Goal: Navigation & Orientation: Find specific page/section

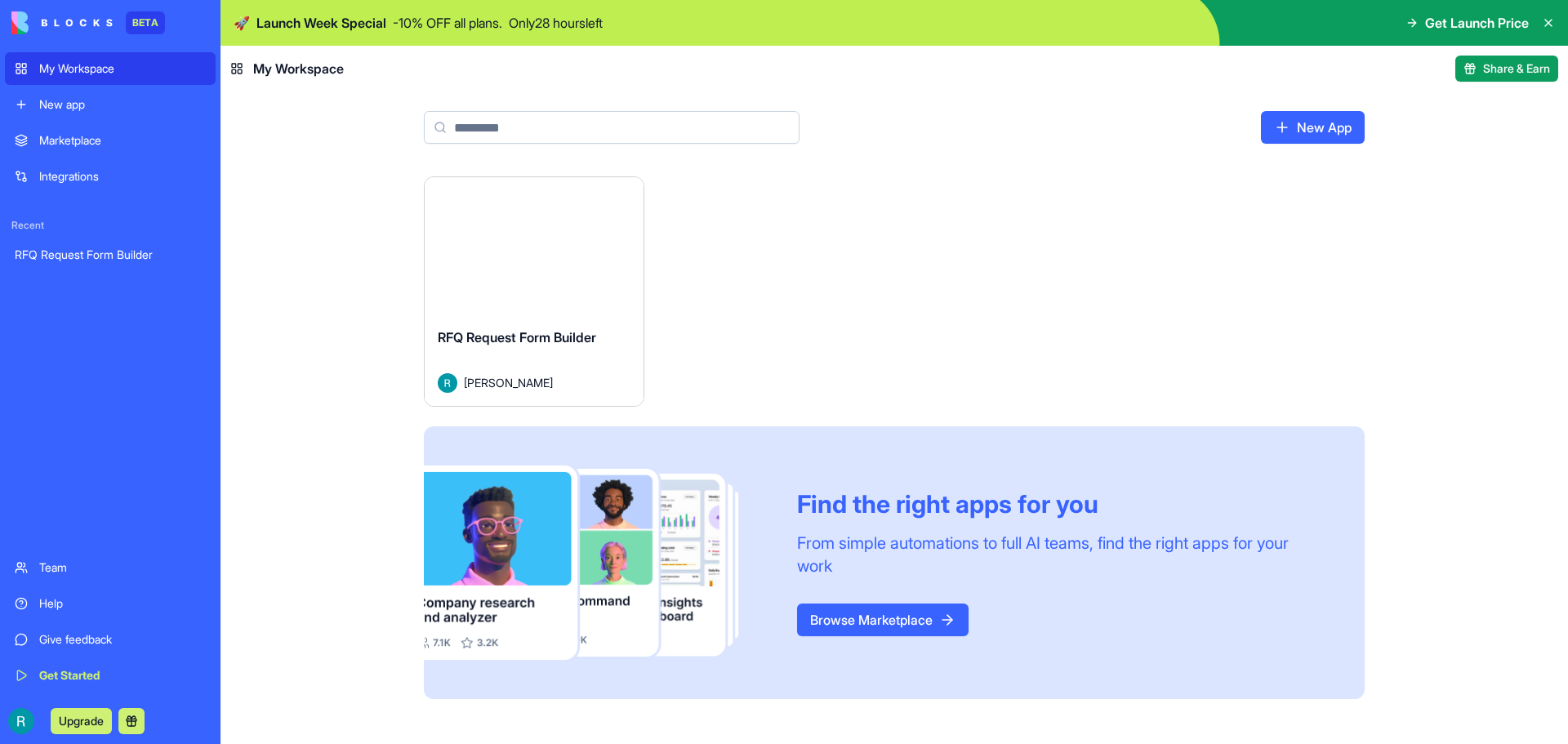
click at [113, 239] on link "RFQ Request Form Builder" at bounding box center [110, 255] width 210 height 33
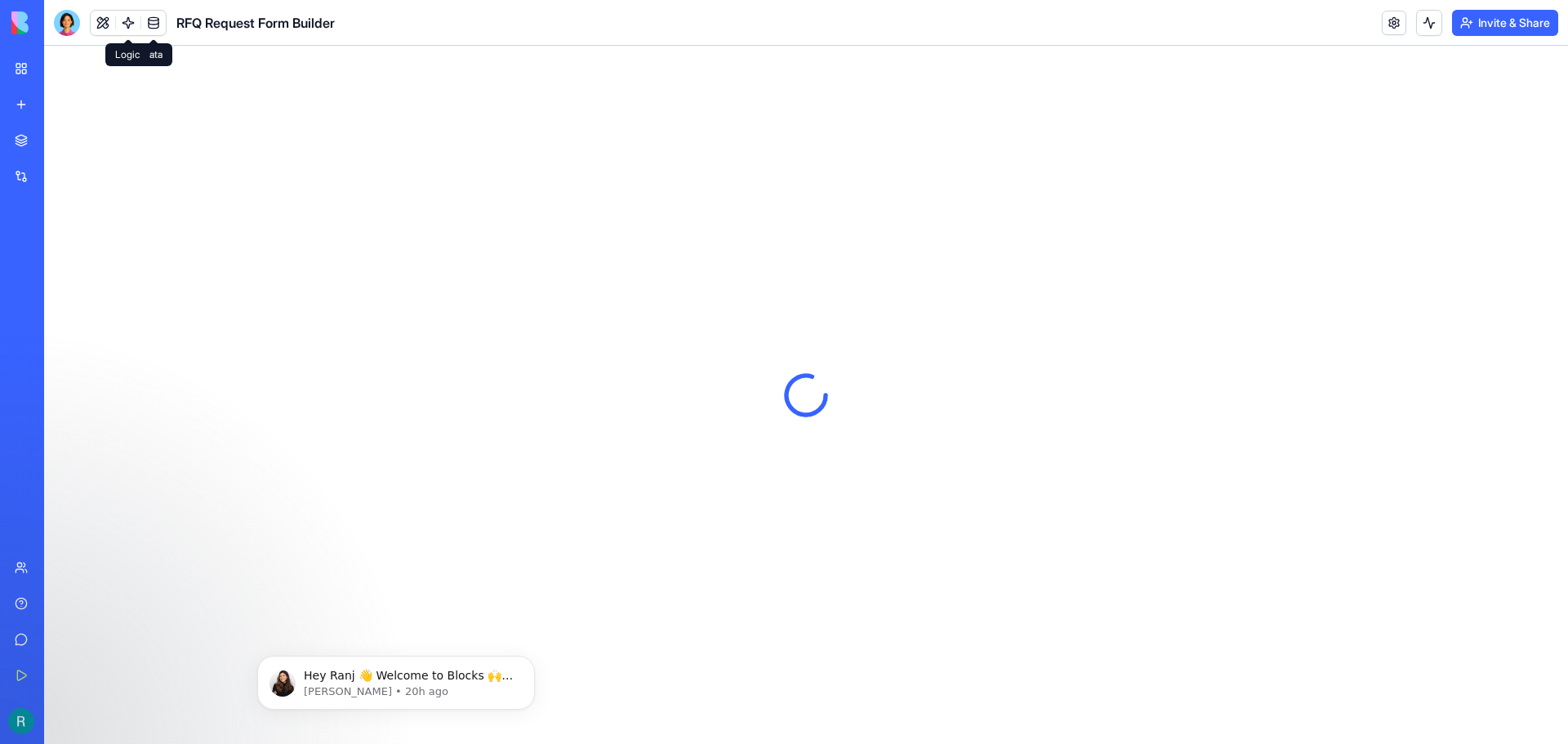
click at [120, 27] on link at bounding box center [128, 22] width 24 height 24
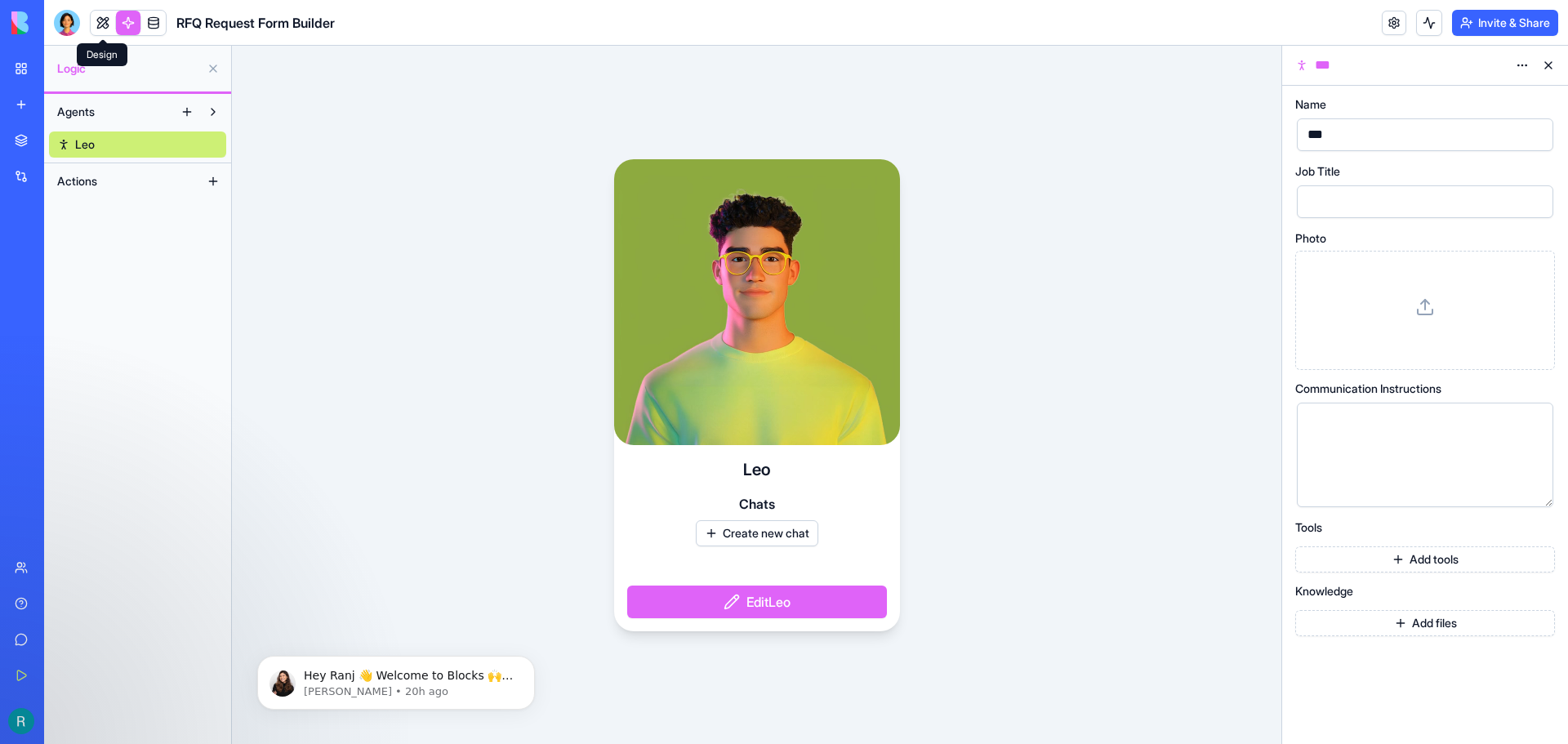
click at [107, 24] on link at bounding box center [102, 22] width 24 height 24
click at [154, 27] on link at bounding box center [153, 22] width 24 height 24
click at [101, 20] on link at bounding box center [102, 22] width 24 height 24
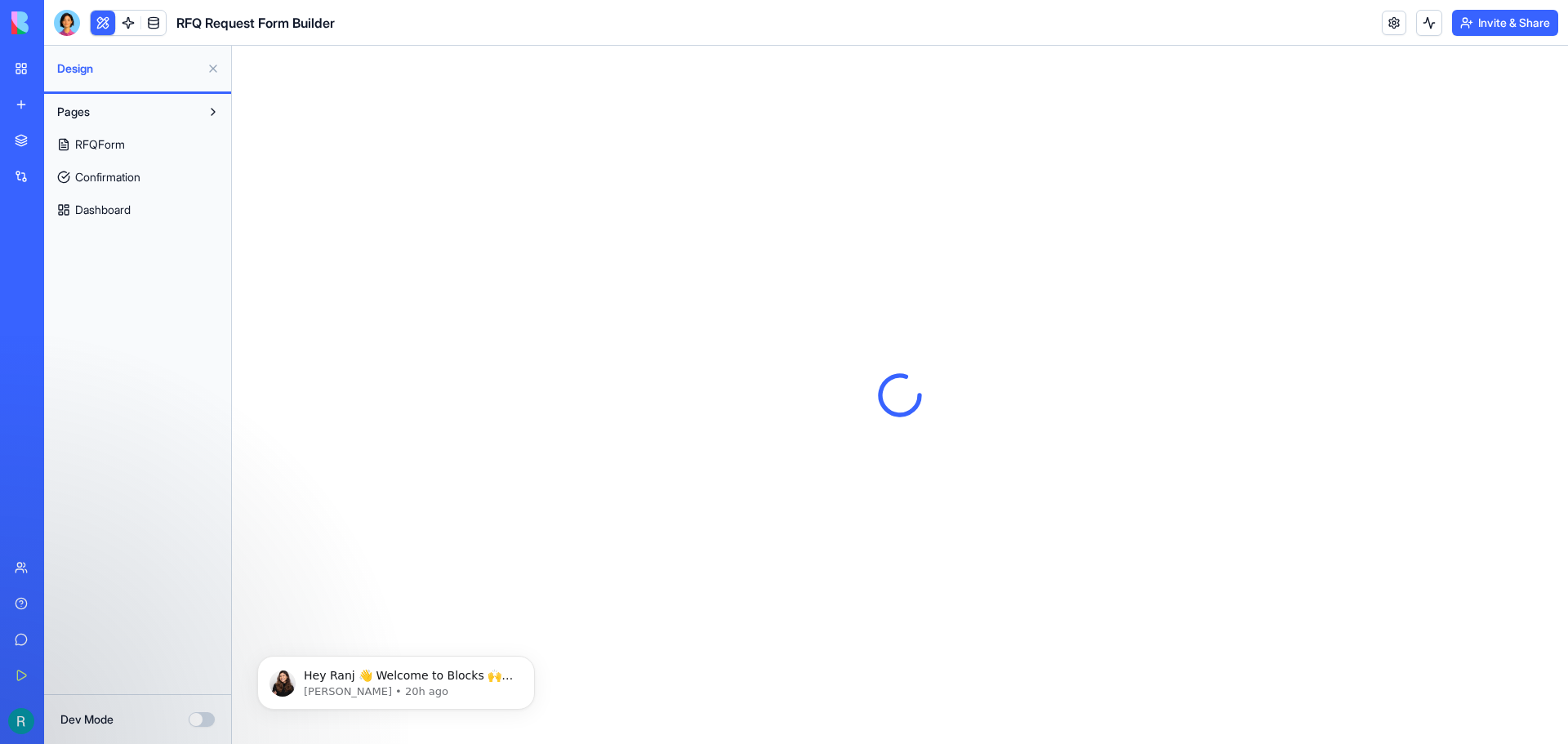
click at [112, 143] on span "RFQForm" at bounding box center [99, 144] width 50 height 17
click at [135, 178] on span "Confirmation" at bounding box center [107, 176] width 65 height 17
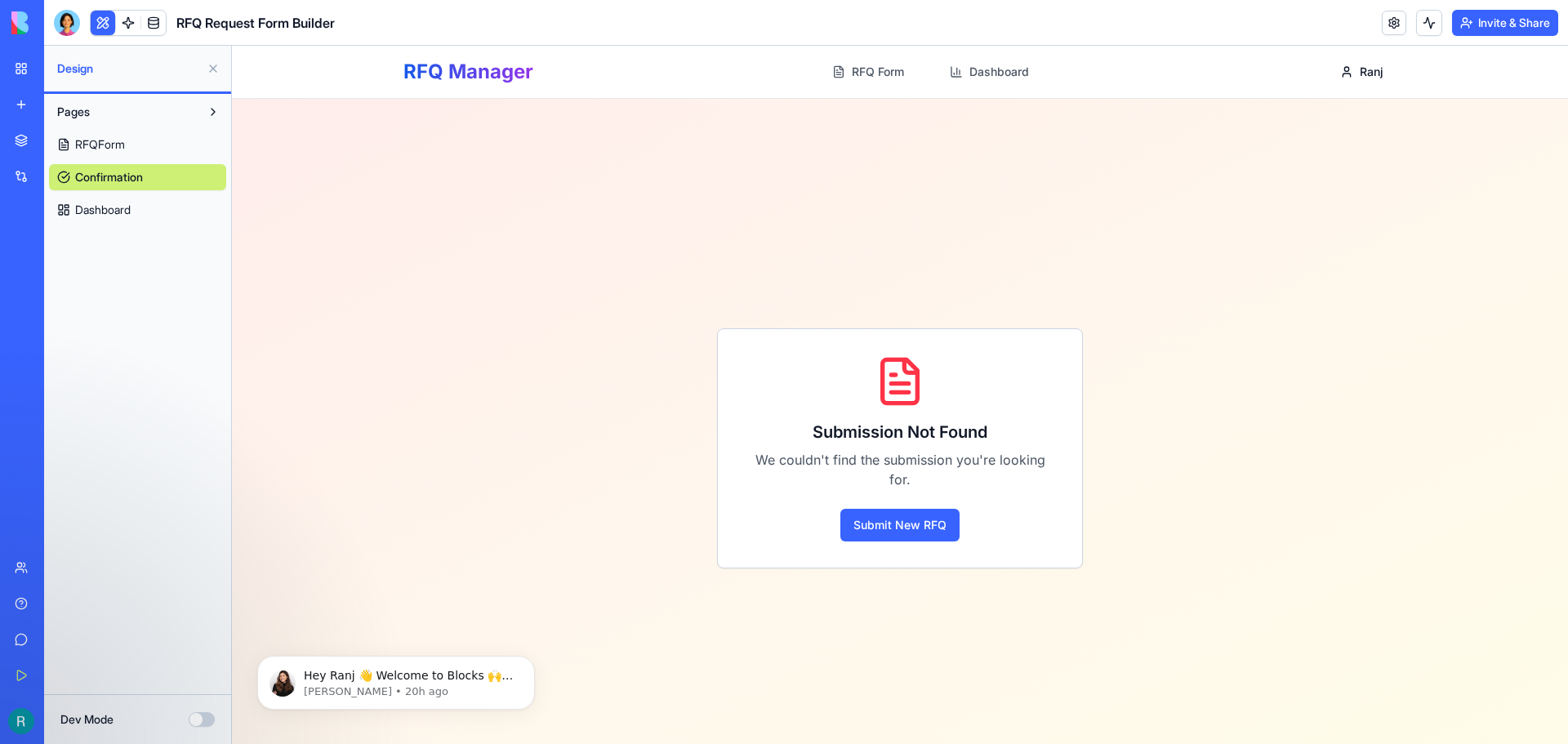
click at [125, 211] on span "Dashboard" at bounding box center [102, 210] width 56 height 17
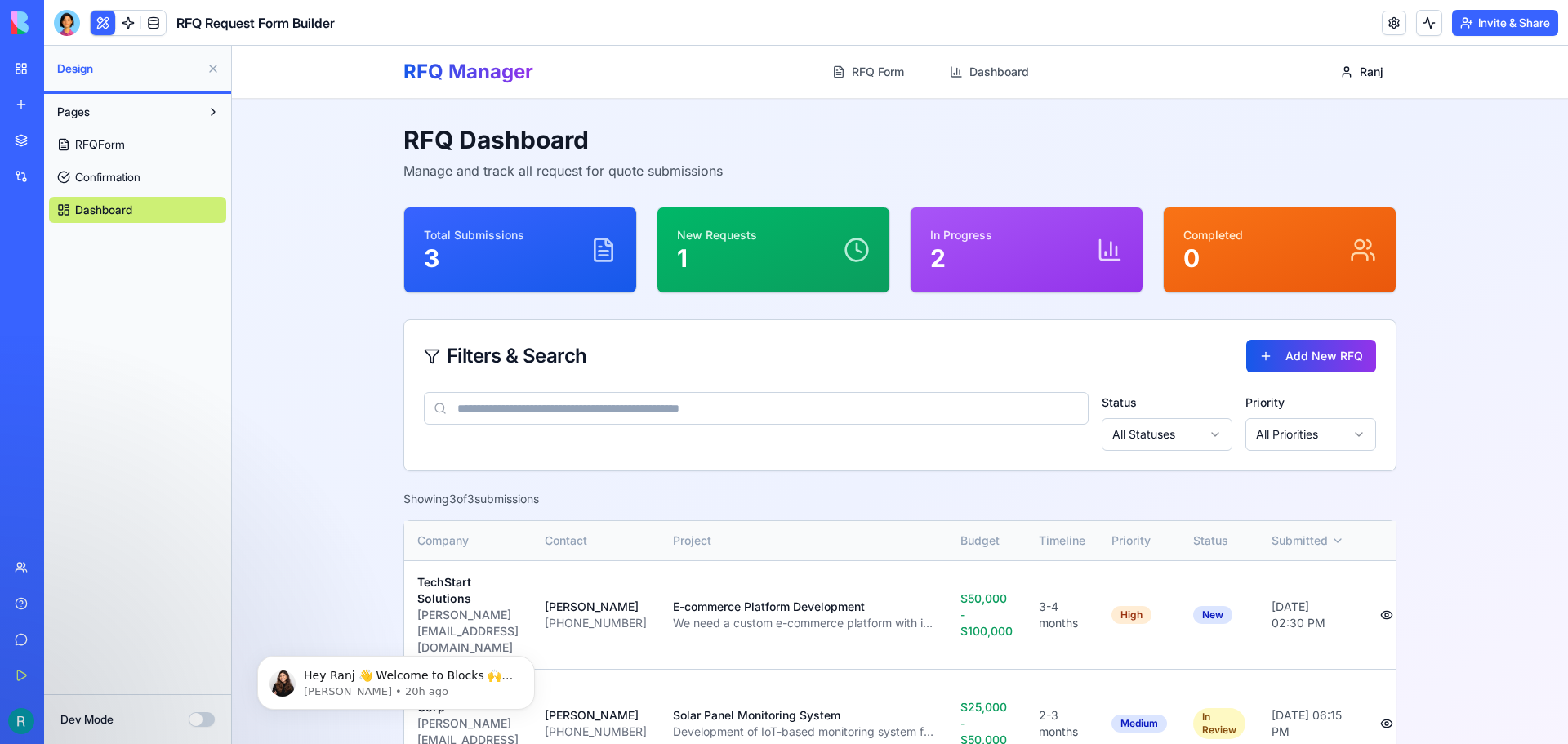
click at [108, 142] on span "RFQForm" at bounding box center [99, 144] width 50 height 17
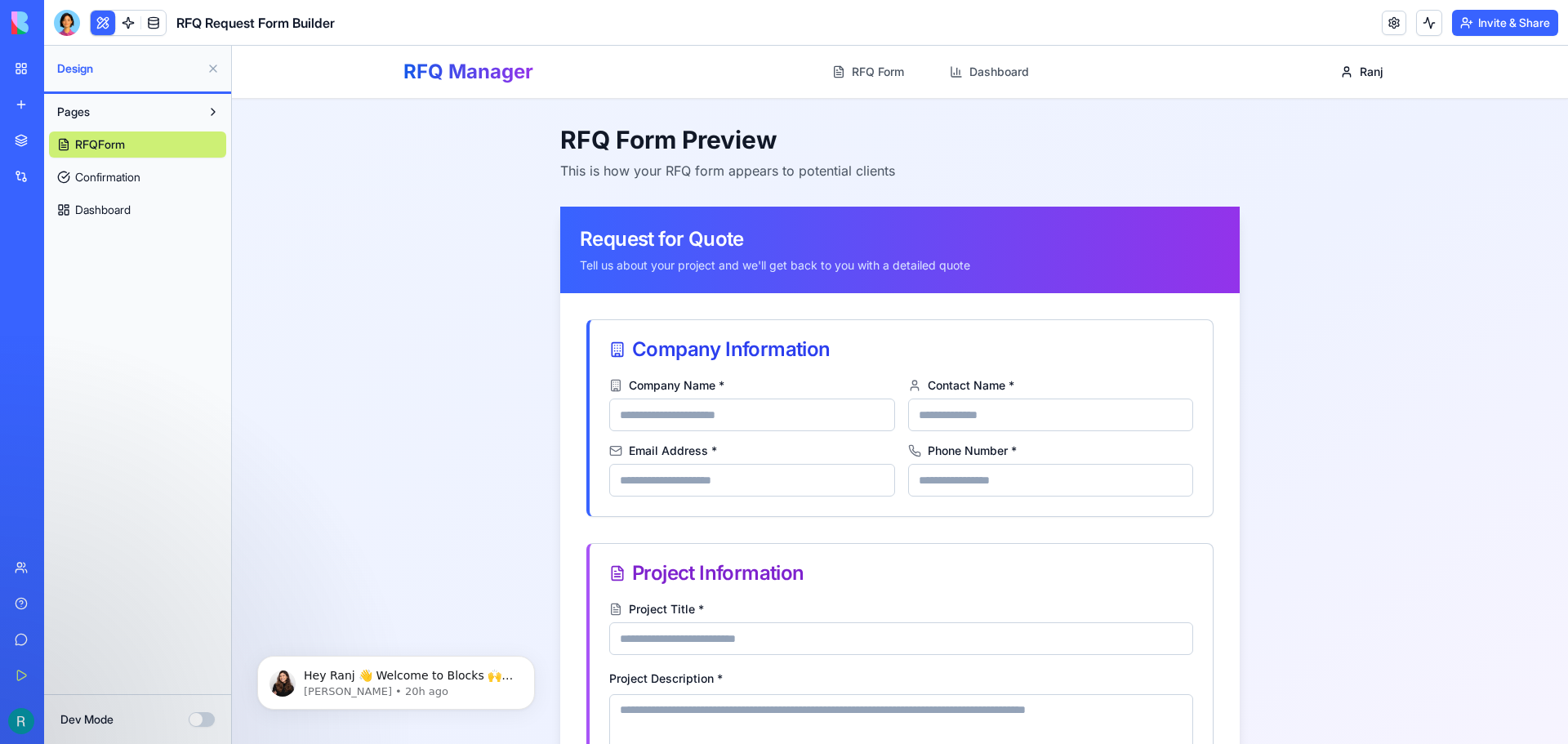
scroll to position [290, 0]
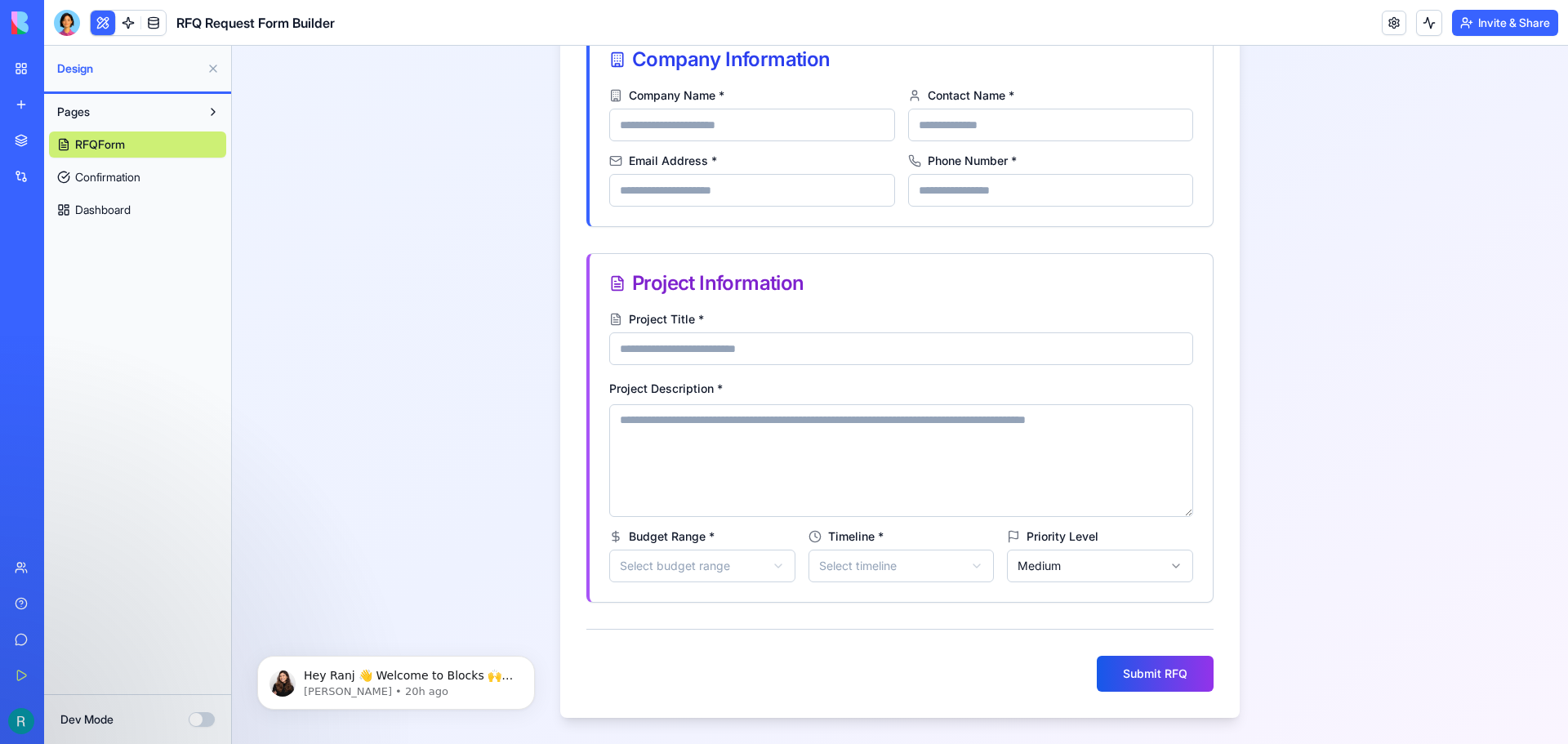
click at [199, 718] on button "Dev Mode" at bounding box center [202, 720] width 26 height 15
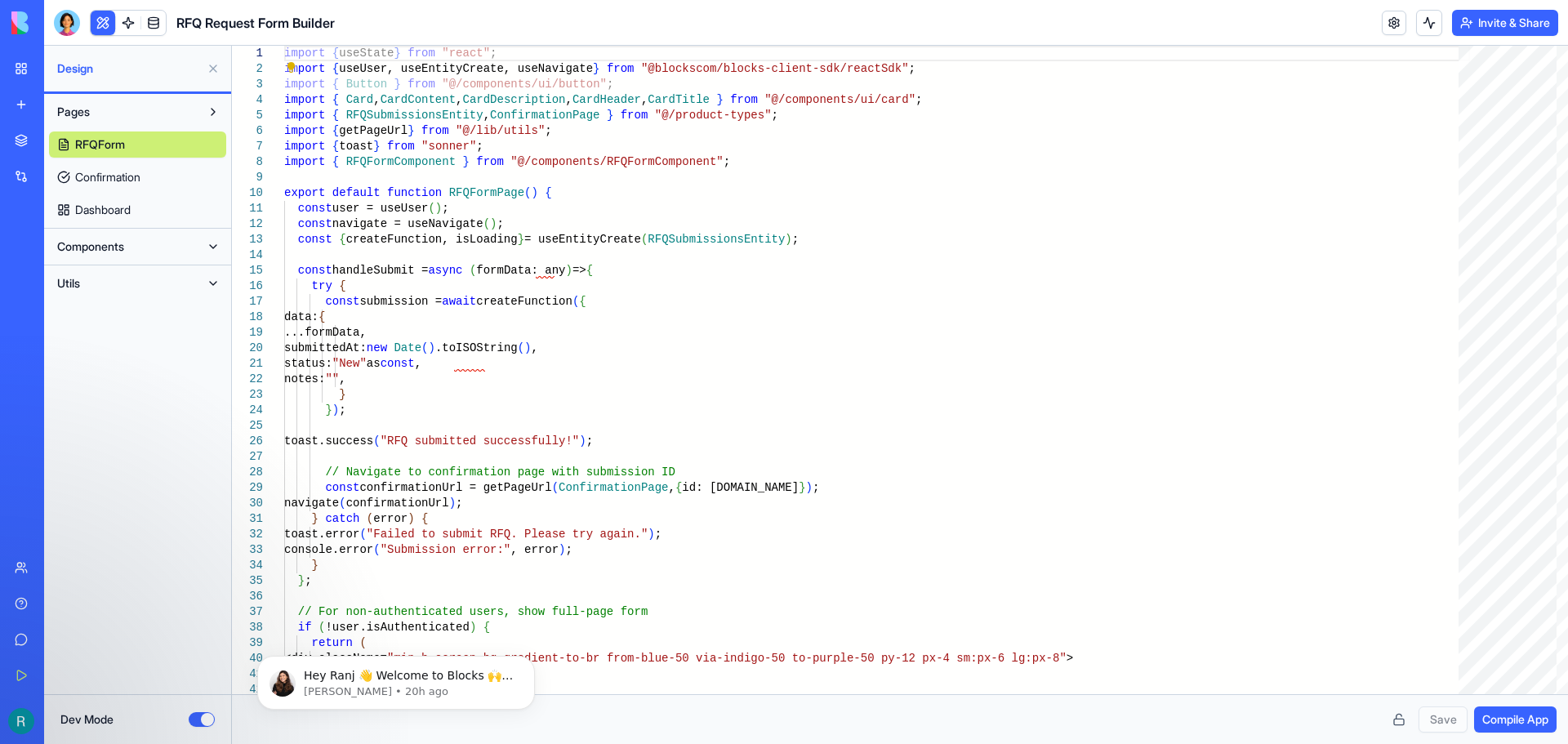
drag, startPoint x: 203, startPoint y: 719, endPoint x: 223, endPoint y: 684, distance: 40.3
click at [203, 719] on button "Dev Mode" at bounding box center [202, 720] width 26 height 15
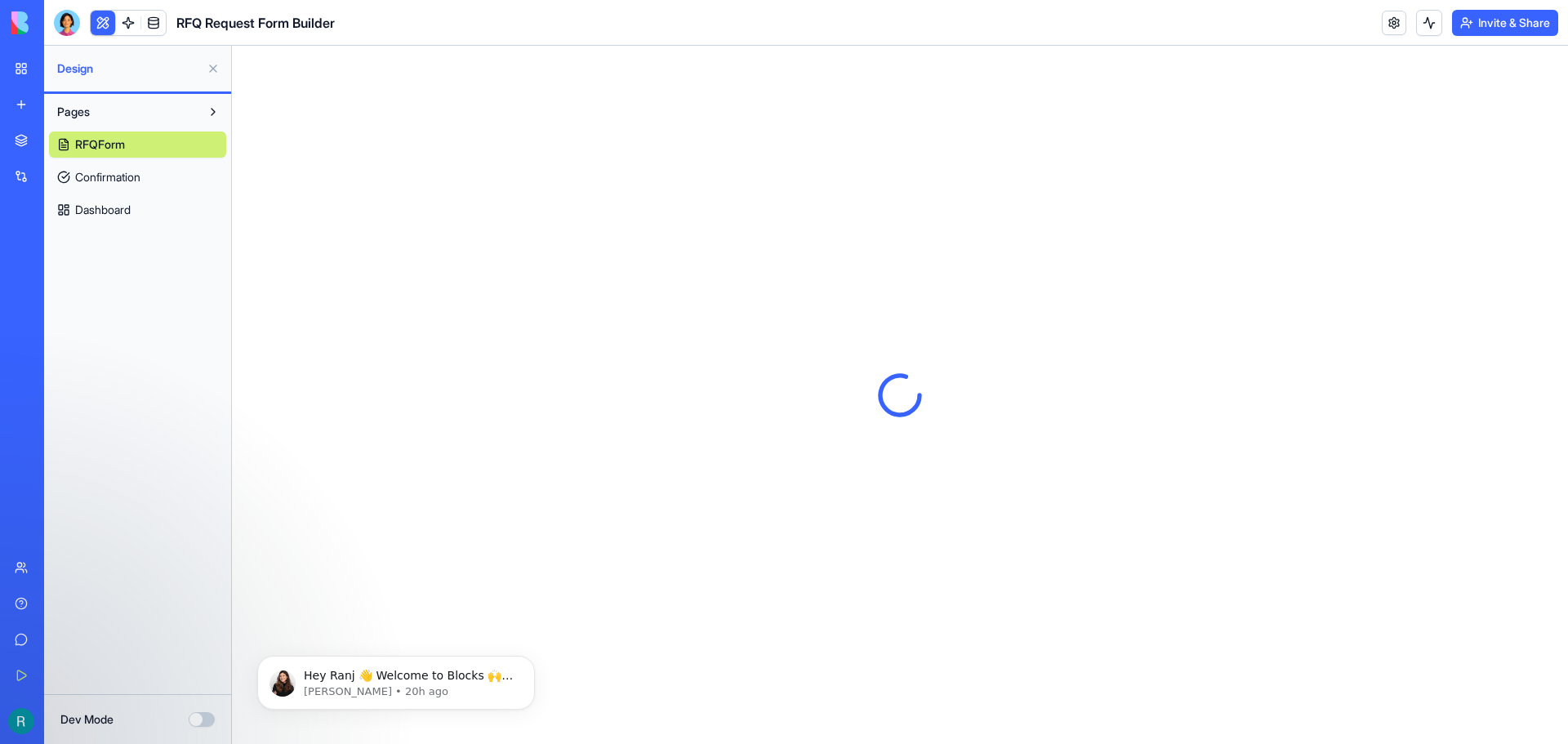
scroll to position [0, 0]
click at [138, 213] on link "Dashboard" at bounding box center [137, 210] width 177 height 26
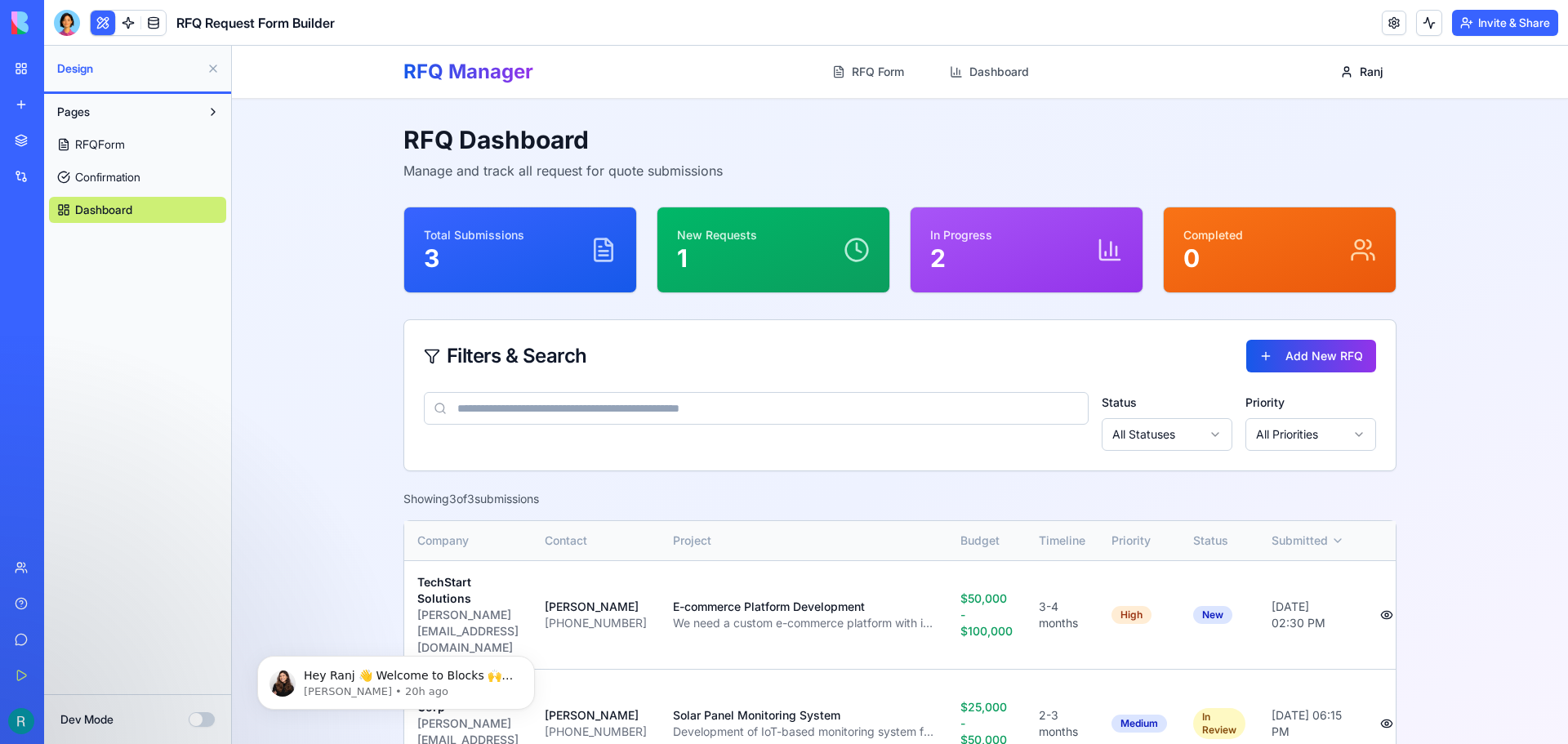
drag, startPoint x: 478, startPoint y: 63, endPoint x: 735, endPoint y: 63, distance: 257.0
click at [488, 63] on h1 "RFQ Manager" at bounding box center [468, 71] width 130 height 26
click at [864, 74] on link "RFQ Form" at bounding box center [868, 72] width 92 height 29
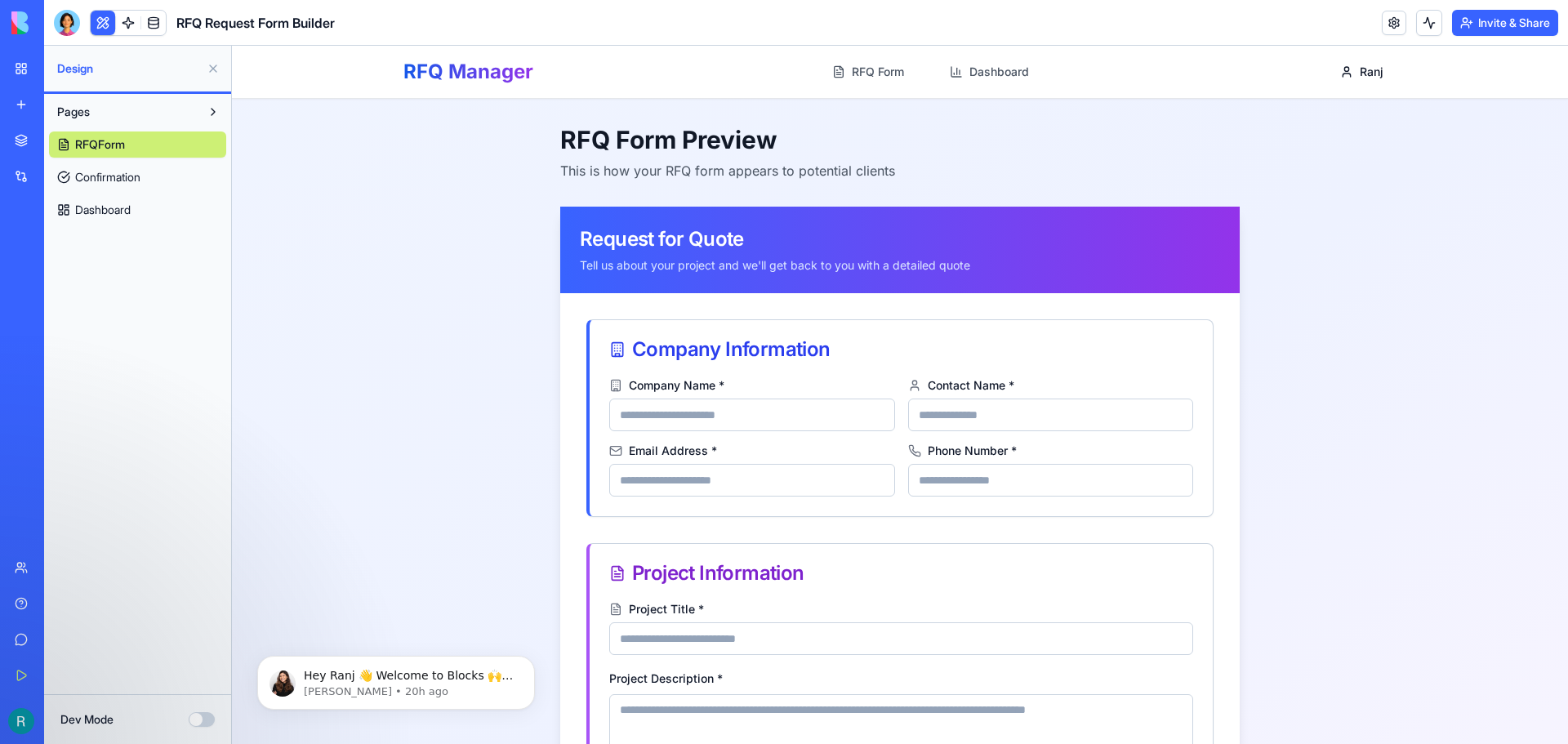
click at [60, 260] on div "RFQ Request Form Builder" at bounding box center [37, 255] width 46 height 17
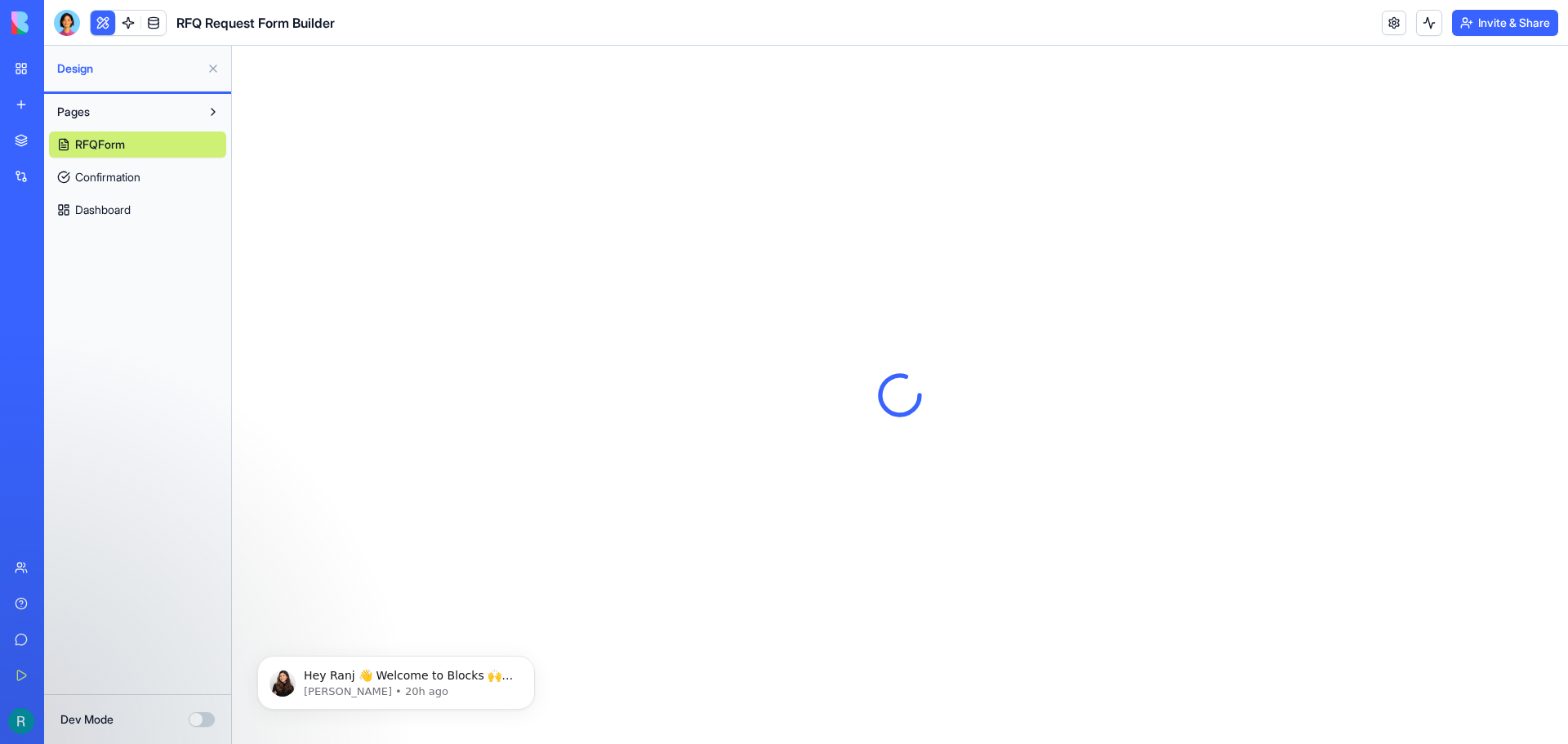
drag, startPoint x: 138, startPoint y: 151, endPoint x: 149, endPoint y: 149, distance: 11.2
click at [325, 244] on html "BETA My Workspace New app Marketplace Integrations Recent RFQ Request Form Buil…" at bounding box center [784, 372] width 1568 height 744
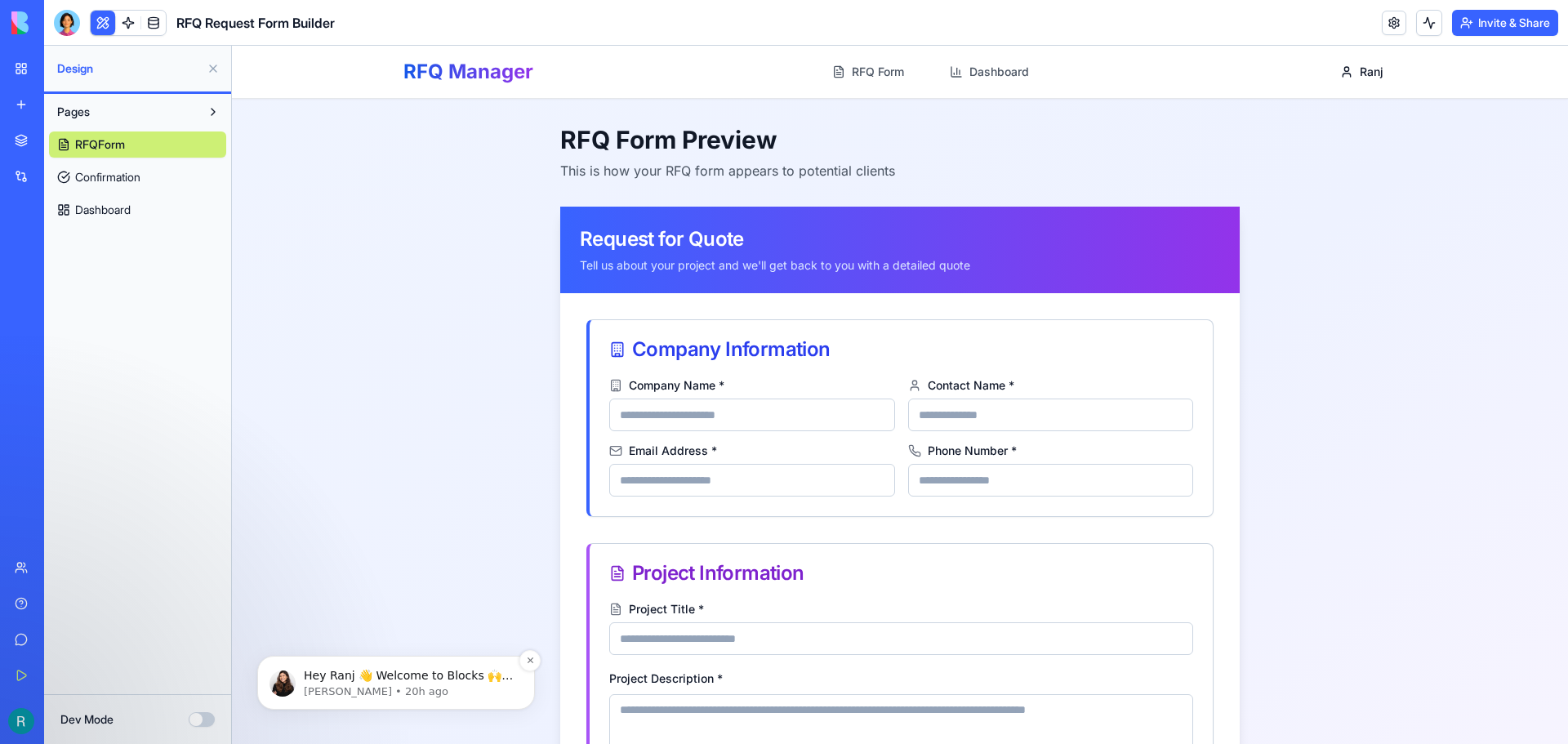
click at [374, 680] on p "Hey Ranj 👋 Welcome to Blocks 🙌 I'm here if you have any questions!" at bounding box center [409, 676] width 210 height 17
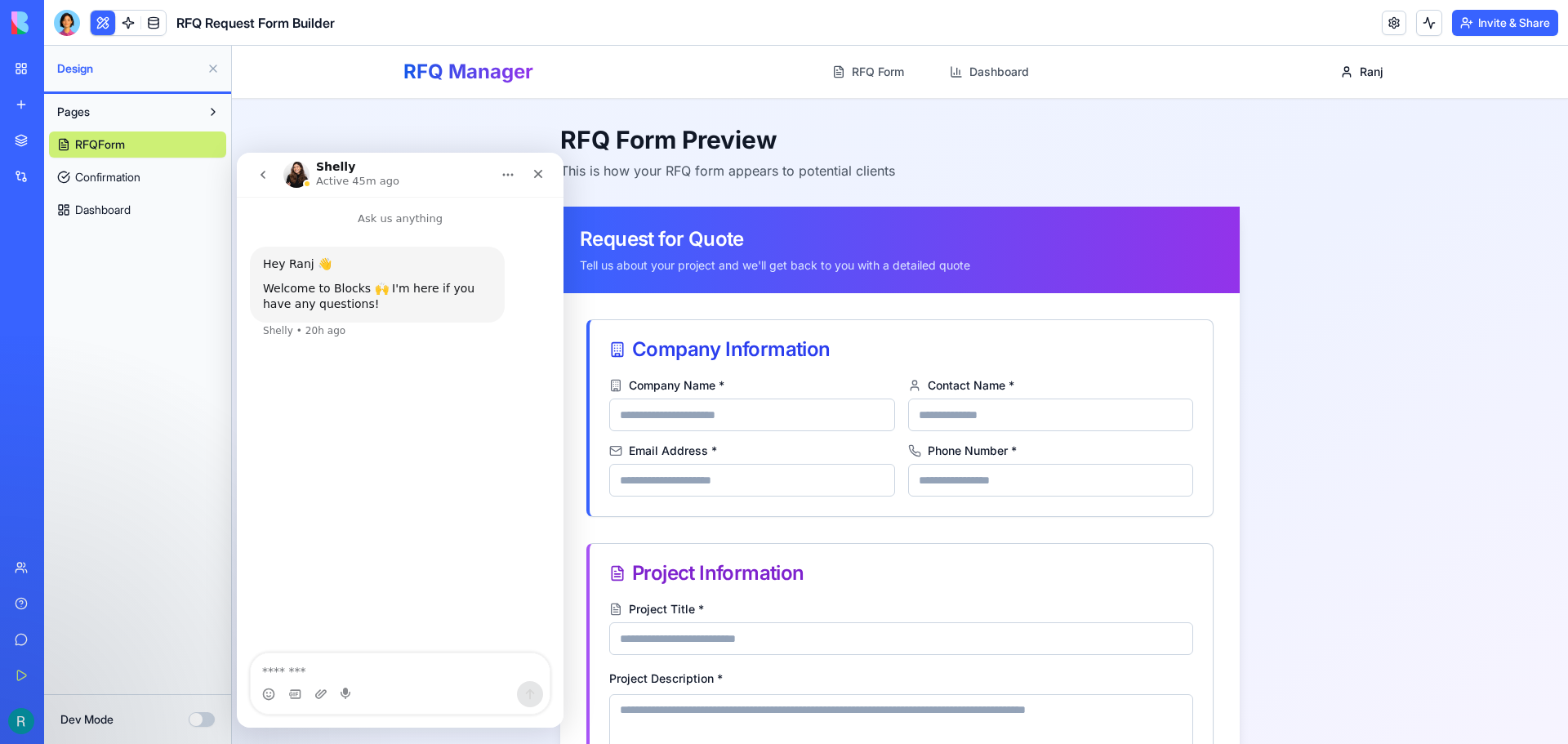
click at [412, 671] on textarea "Message…" at bounding box center [400, 667] width 299 height 27
type textarea "**********"
click at [537, 181] on div "Close" at bounding box center [538, 174] width 29 height 29
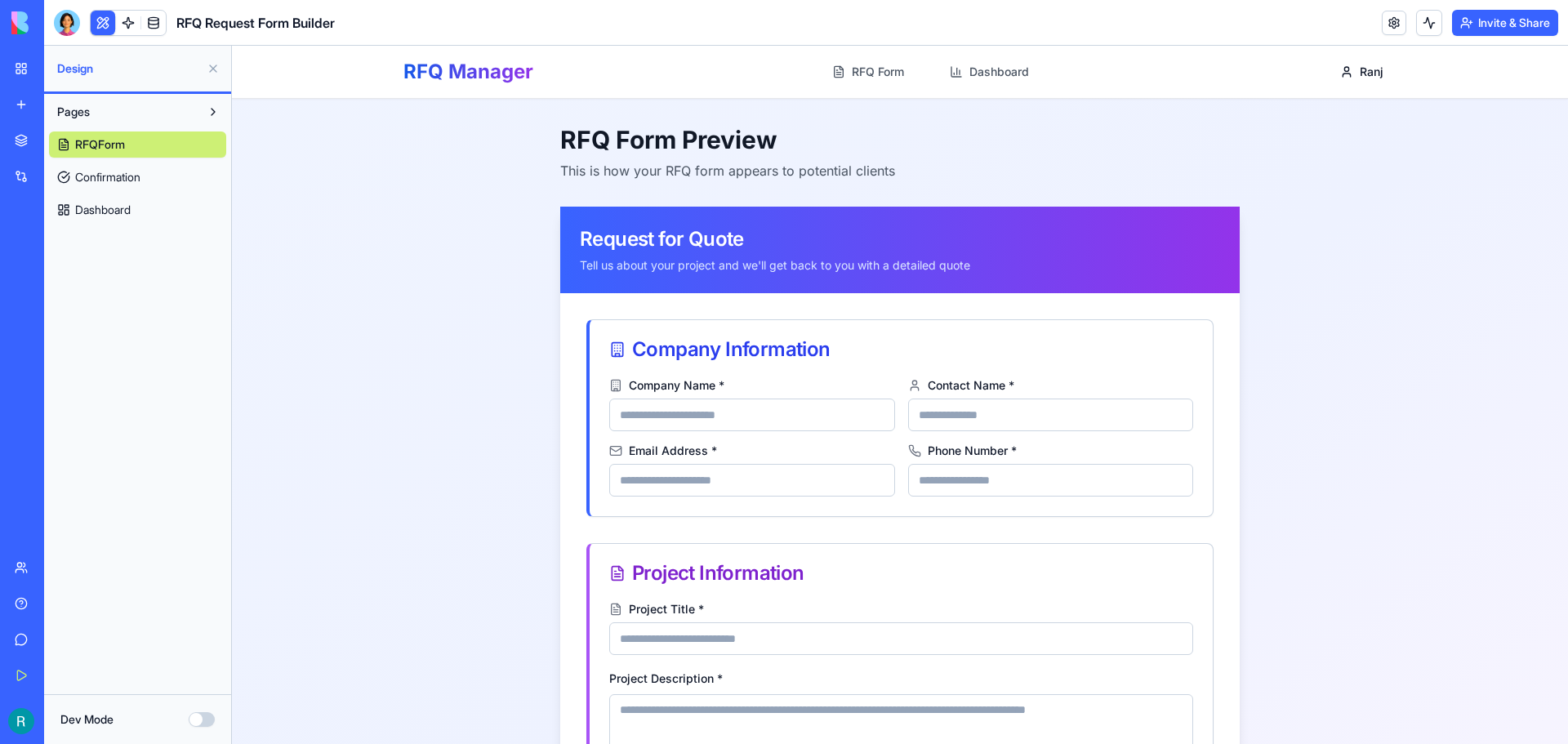
click at [212, 112] on button at bounding box center [212, 111] width 26 height 26
click at [212, 113] on button at bounding box center [212, 111] width 26 height 26
click at [134, 182] on span "Confirmation" at bounding box center [107, 176] width 65 height 17
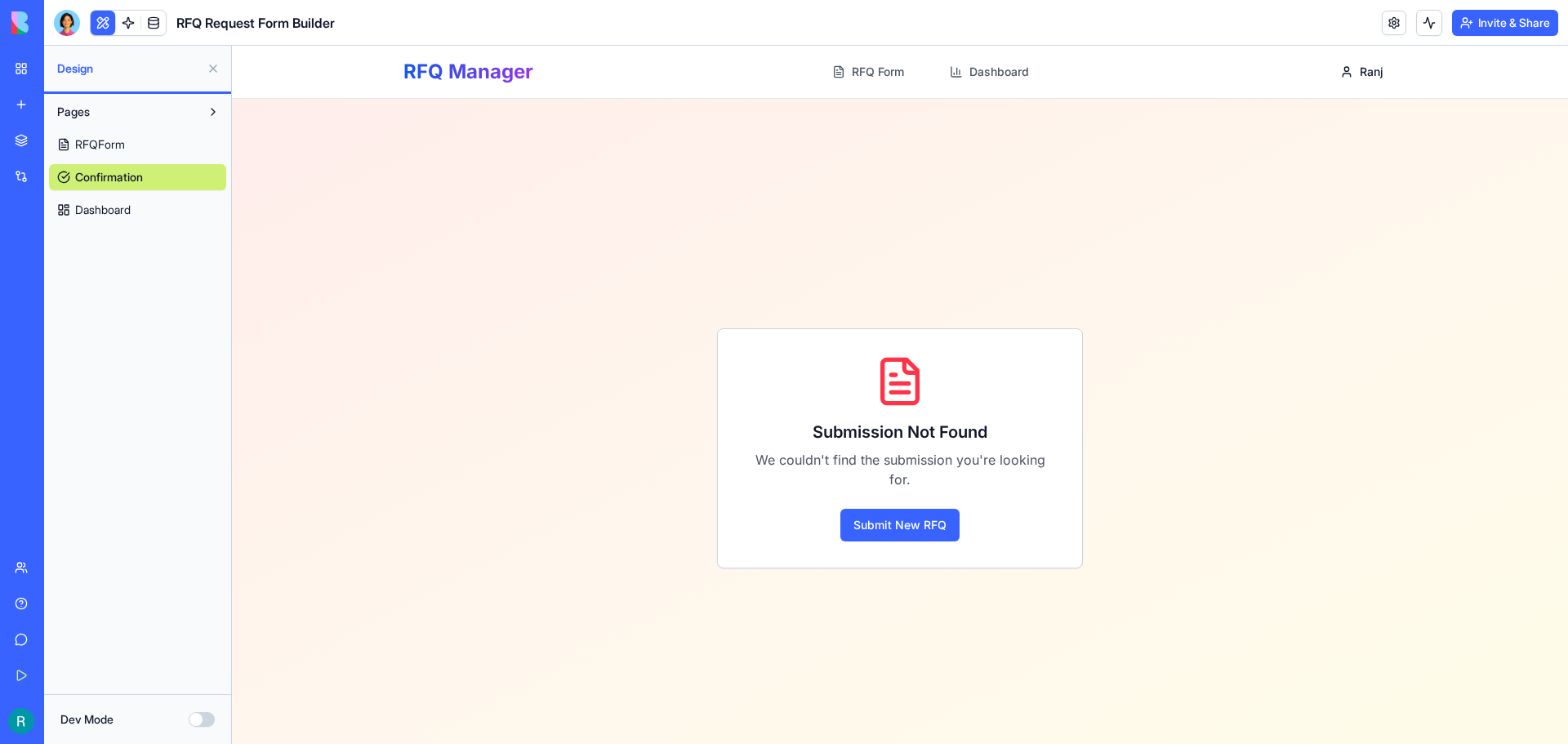
click at [131, 202] on span "Dashboard" at bounding box center [102, 210] width 56 height 17
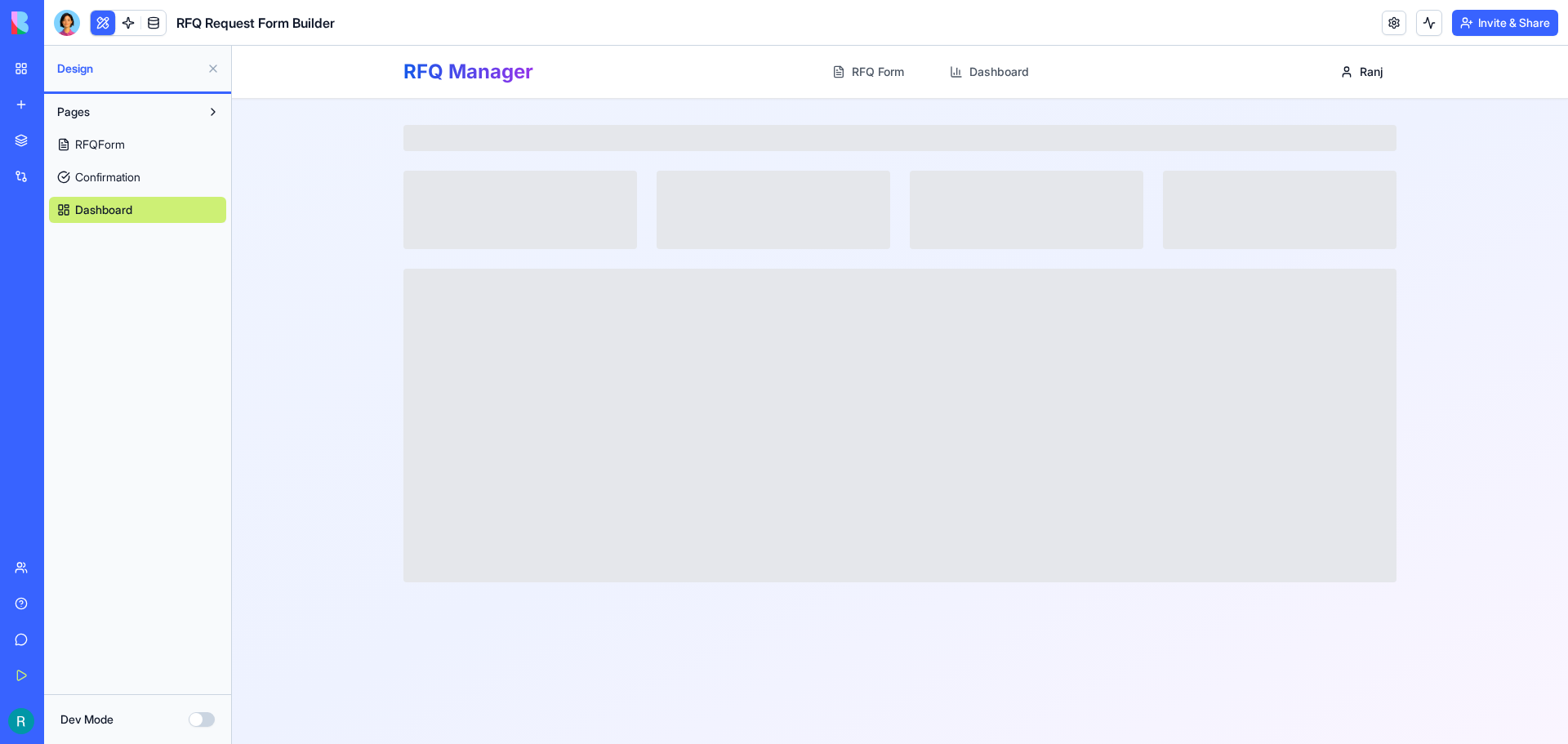
click at [134, 178] on span "Confirmation" at bounding box center [107, 176] width 65 height 17
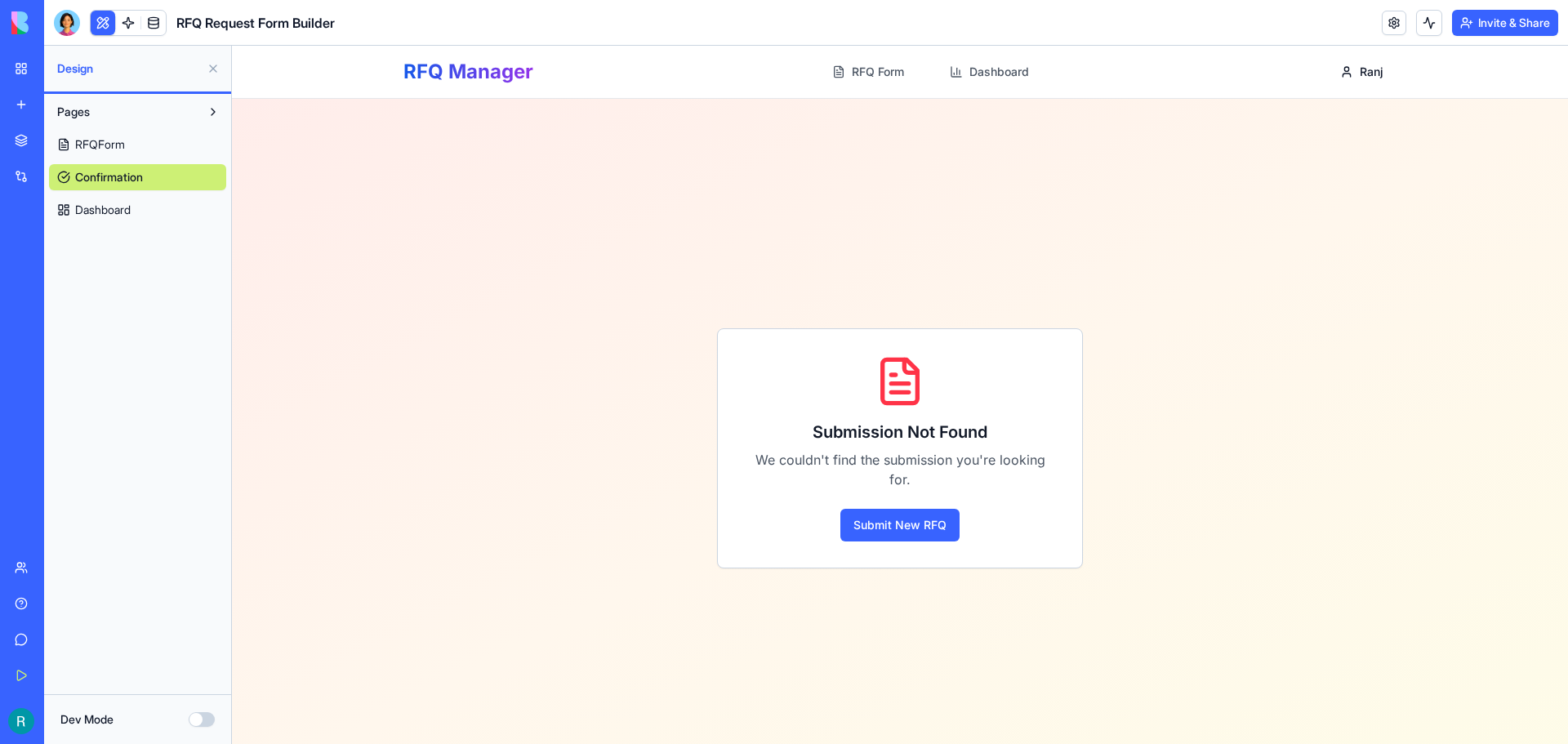
click at [141, 148] on link "RFQForm" at bounding box center [137, 144] width 177 height 26
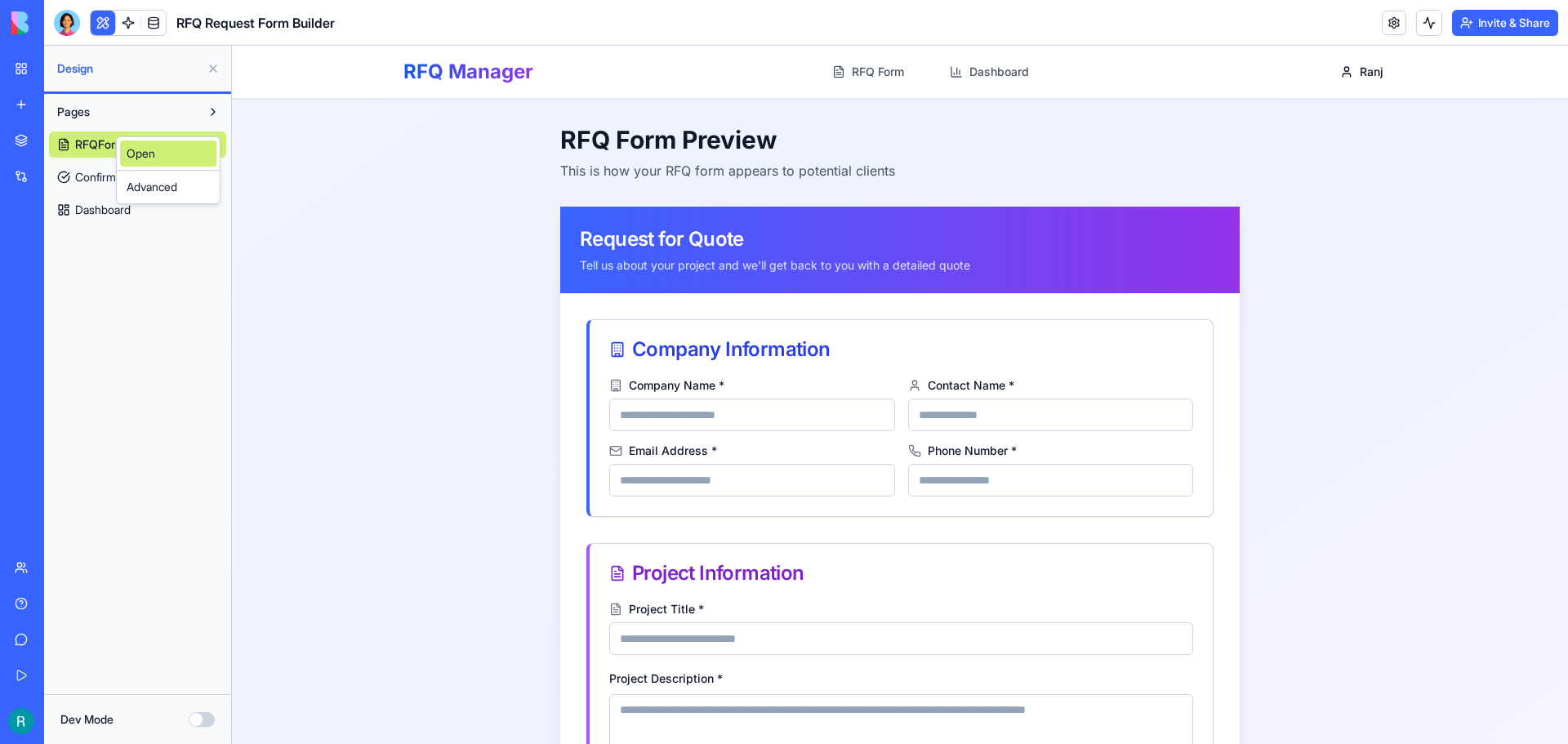
click at [196, 158] on div "Open Advanced" at bounding box center [168, 171] width 104 height 68
click at [192, 197] on div "Advanced" at bounding box center [217, 192] width 96 height 26
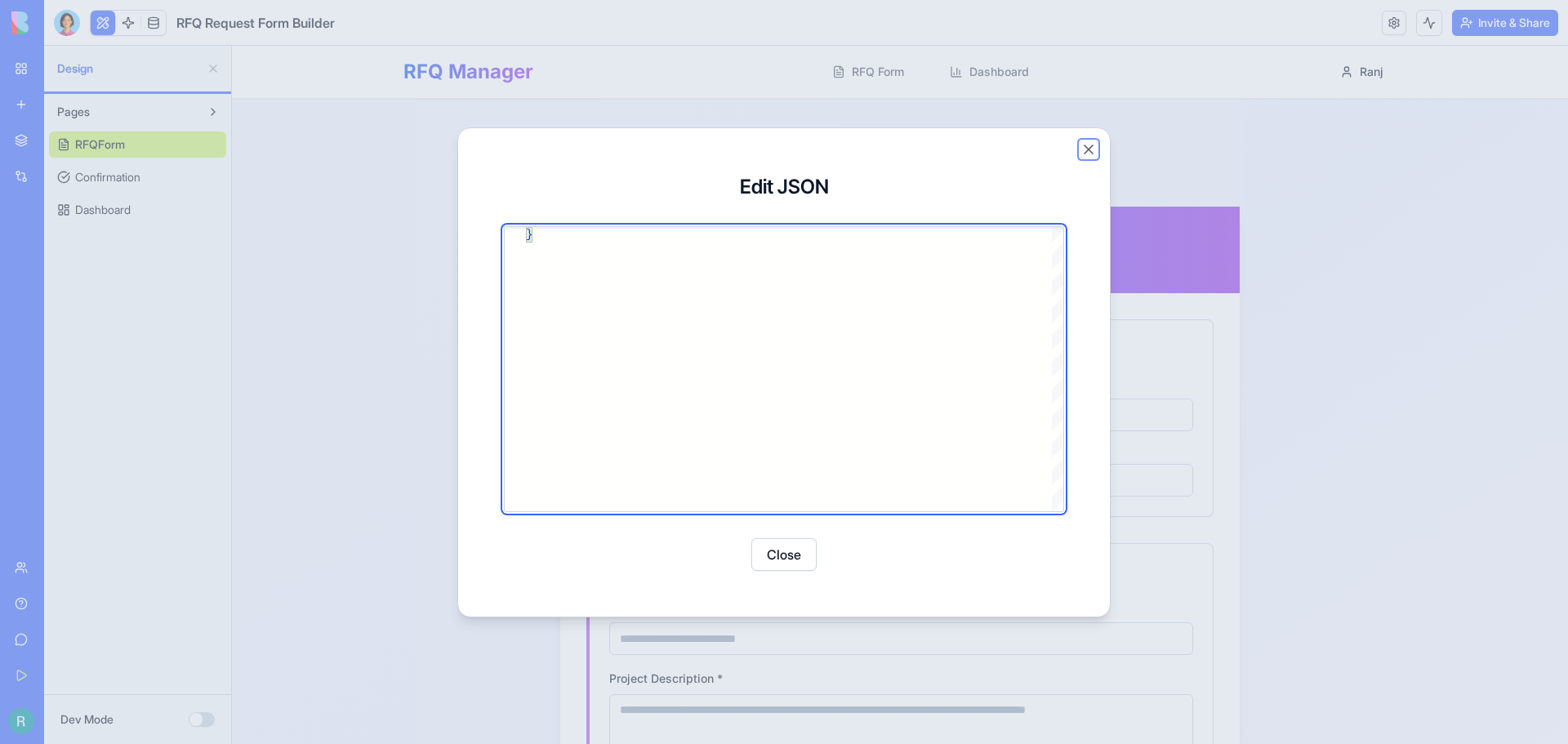
drag, startPoint x: 1086, startPoint y: 149, endPoint x: 1065, endPoint y: 167, distance: 27.7
click at [1087, 149] on button "Close" at bounding box center [1089, 149] width 17 height 17
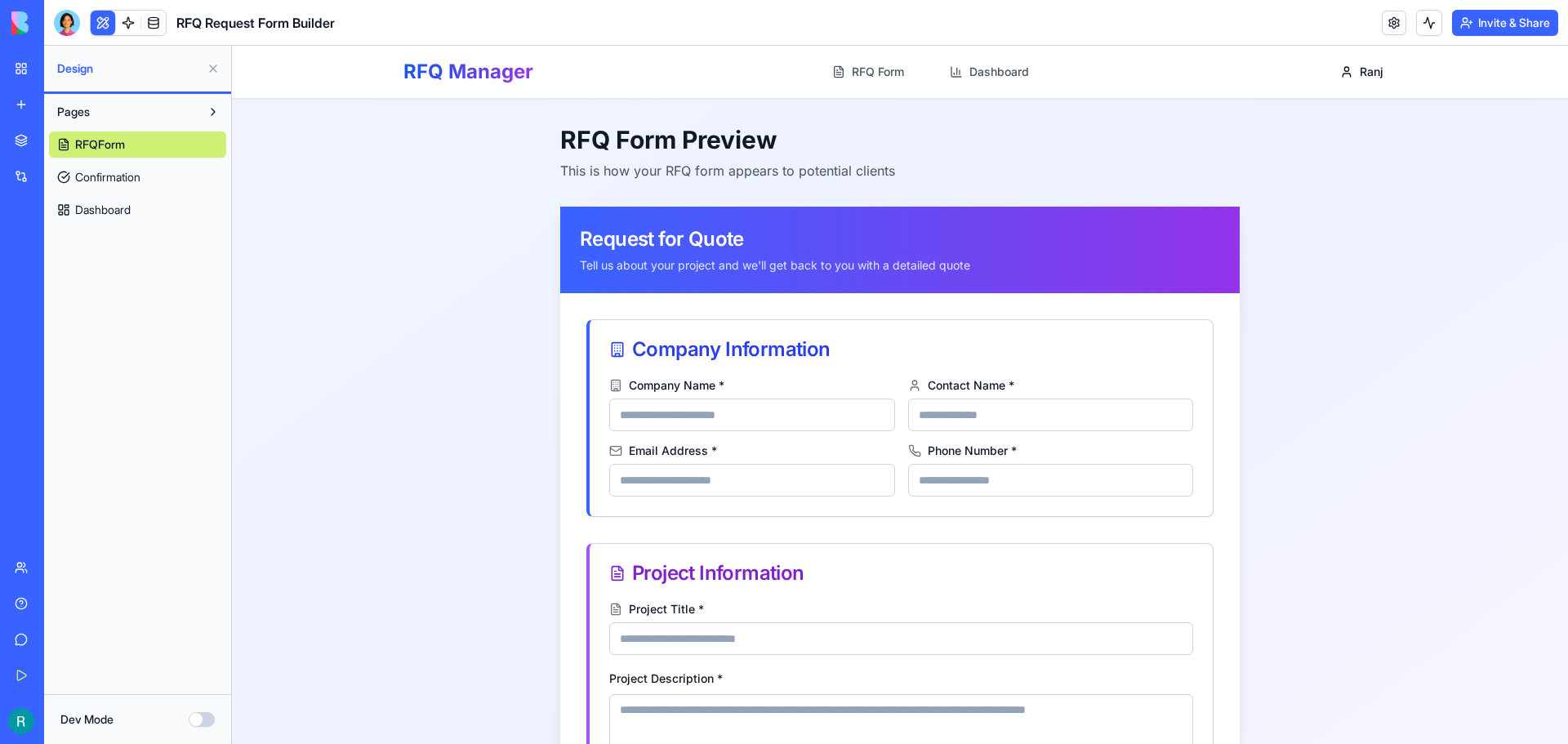
click at [38, 101] on link "New app" at bounding box center [37, 104] width 65 height 33
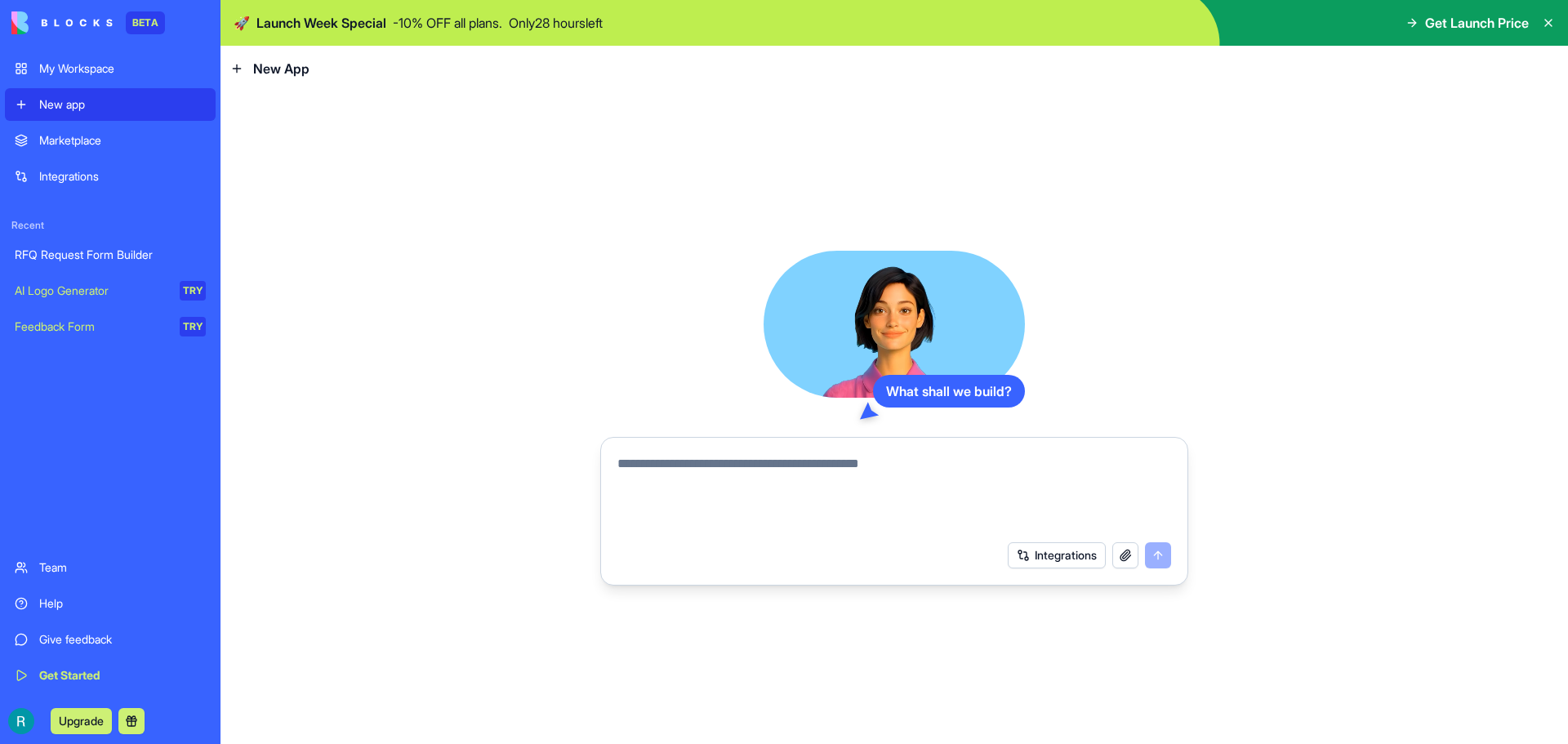
click at [426, 210] on div "What shall we build? Integrations" at bounding box center [894, 418] width 1348 height 653
click at [89, 335] on link "Feedback Form TRY" at bounding box center [110, 327] width 210 height 33
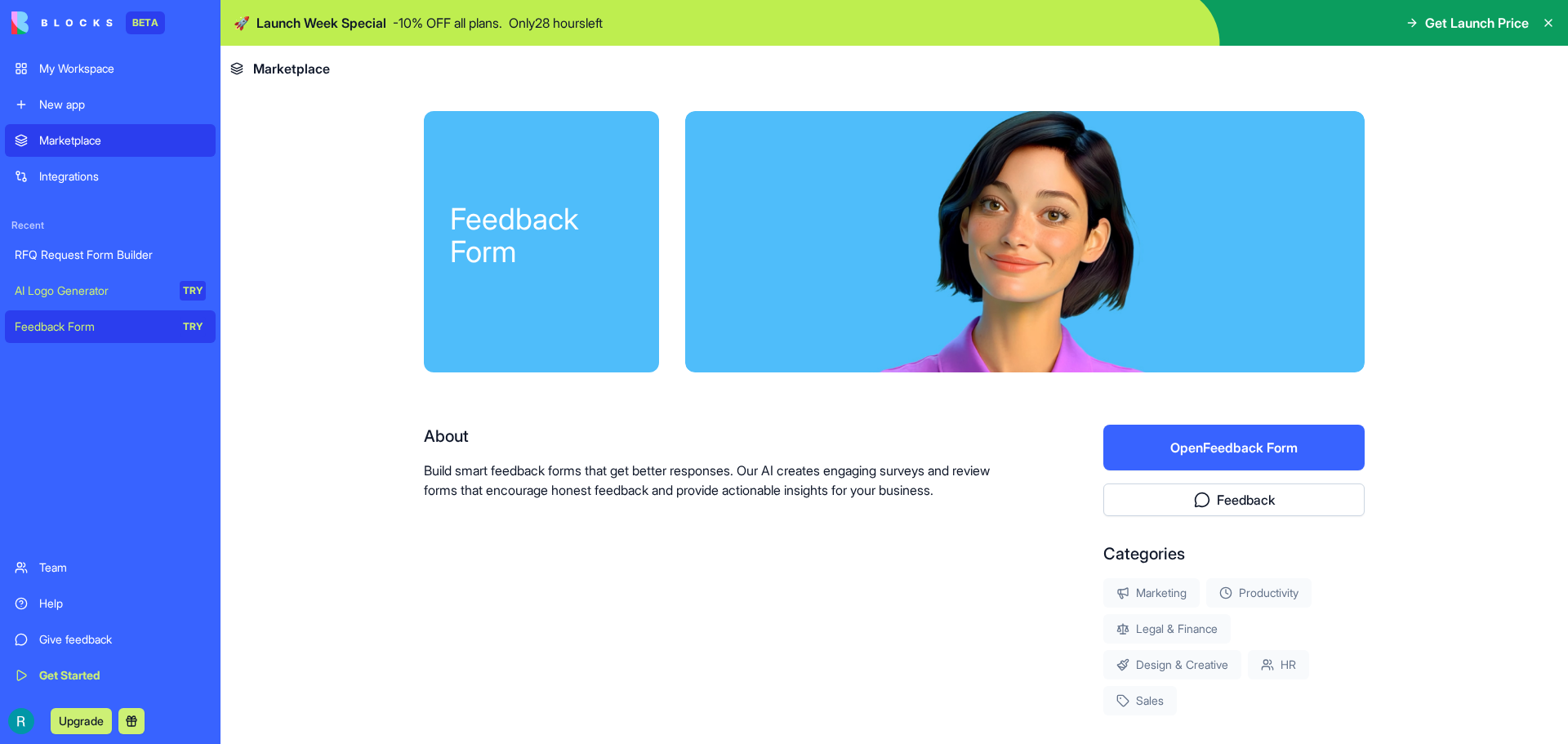
click at [44, 250] on div "RFQ Request Form Builder" at bounding box center [110, 255] width 191 height 17
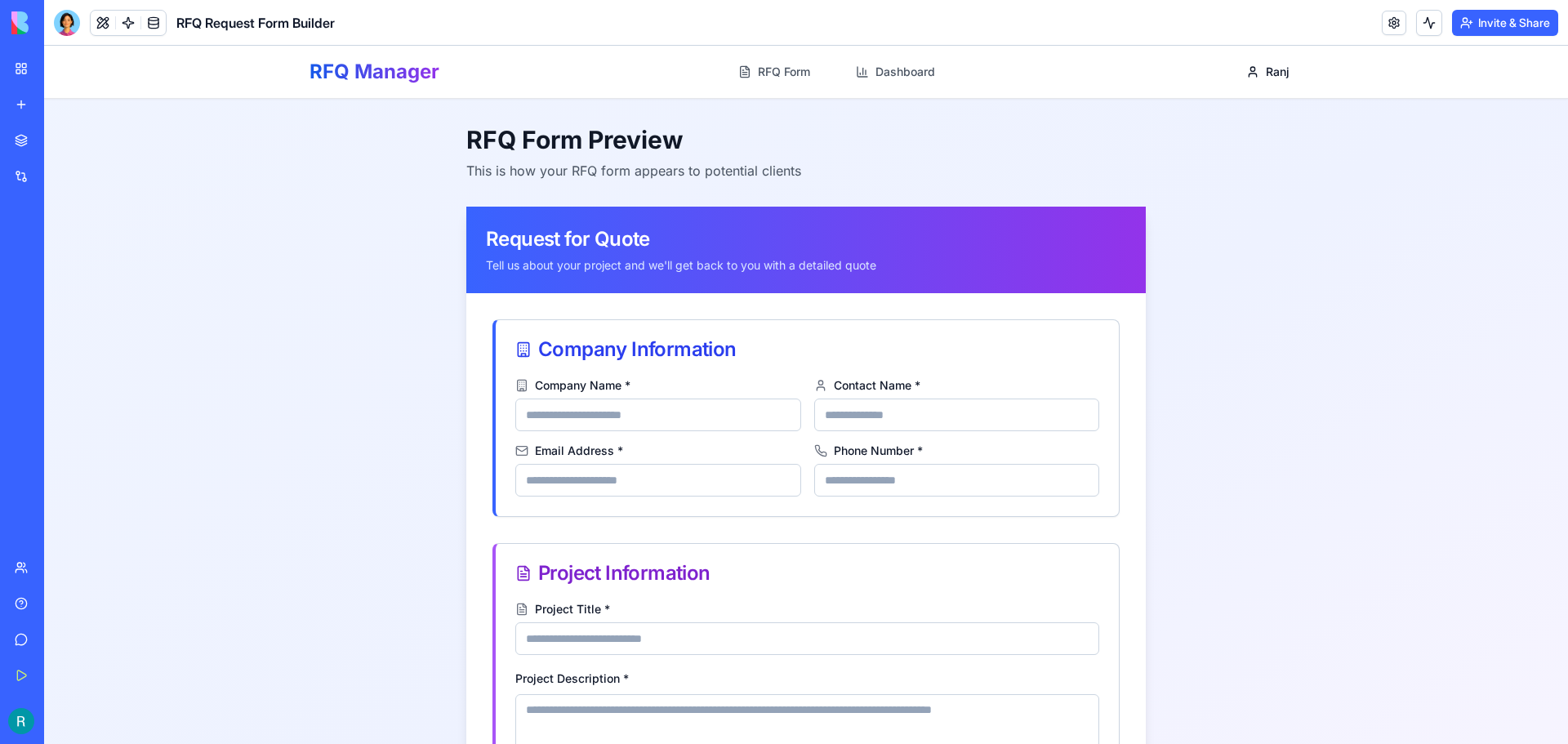
click at [430, 303] on main "**********" at bounding box center [806, 566] width 1524 height 935
drag, startPoint x: 793, startPoint y: 65, endPoint x: 815, endPoint y: 75, distance: 24.2
click at [793, 65] on link "RFQ Form" at bounding box center [774, 72] width 92 height 29
click at [896, 79] on link "Dashboard" at bounding box center [895, 72] width 98 height 29
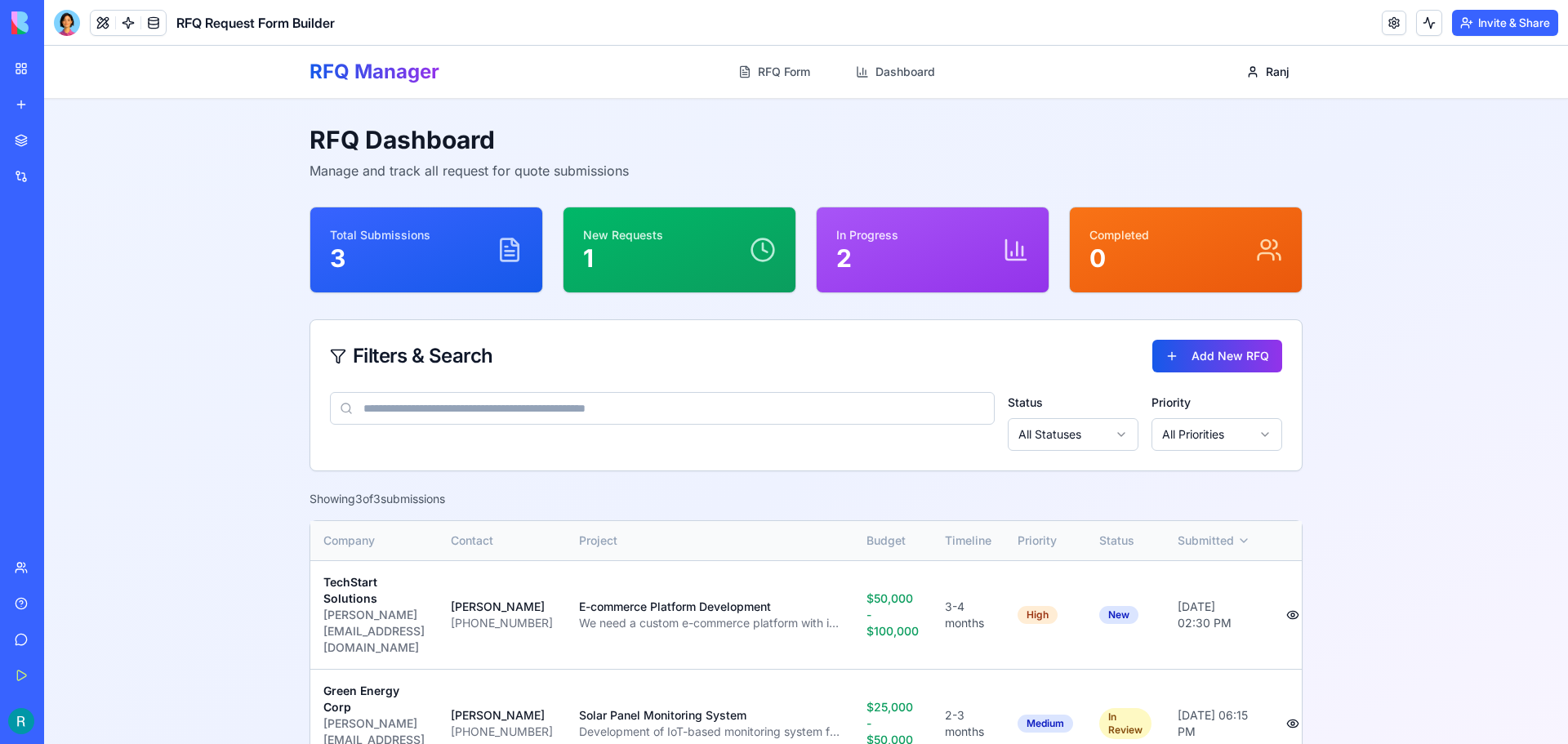
click at [373, 232] on p "Total Submissions" at bounding box center [380, 235] width 100 height 17
click at [643, 238] on p "New Requests" at bounding box center [623, 235] width 80 height 17
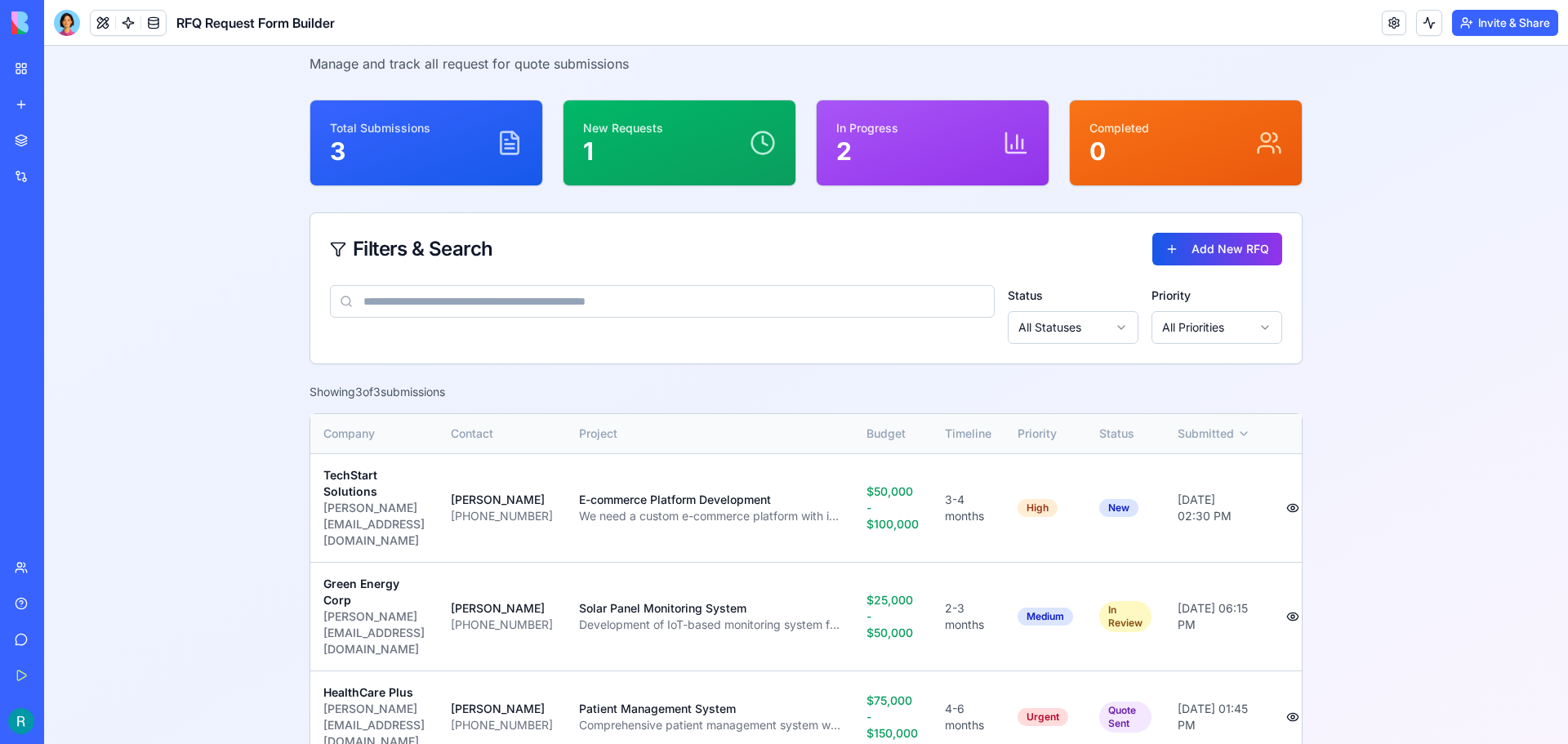
scroll to position [133, 0]
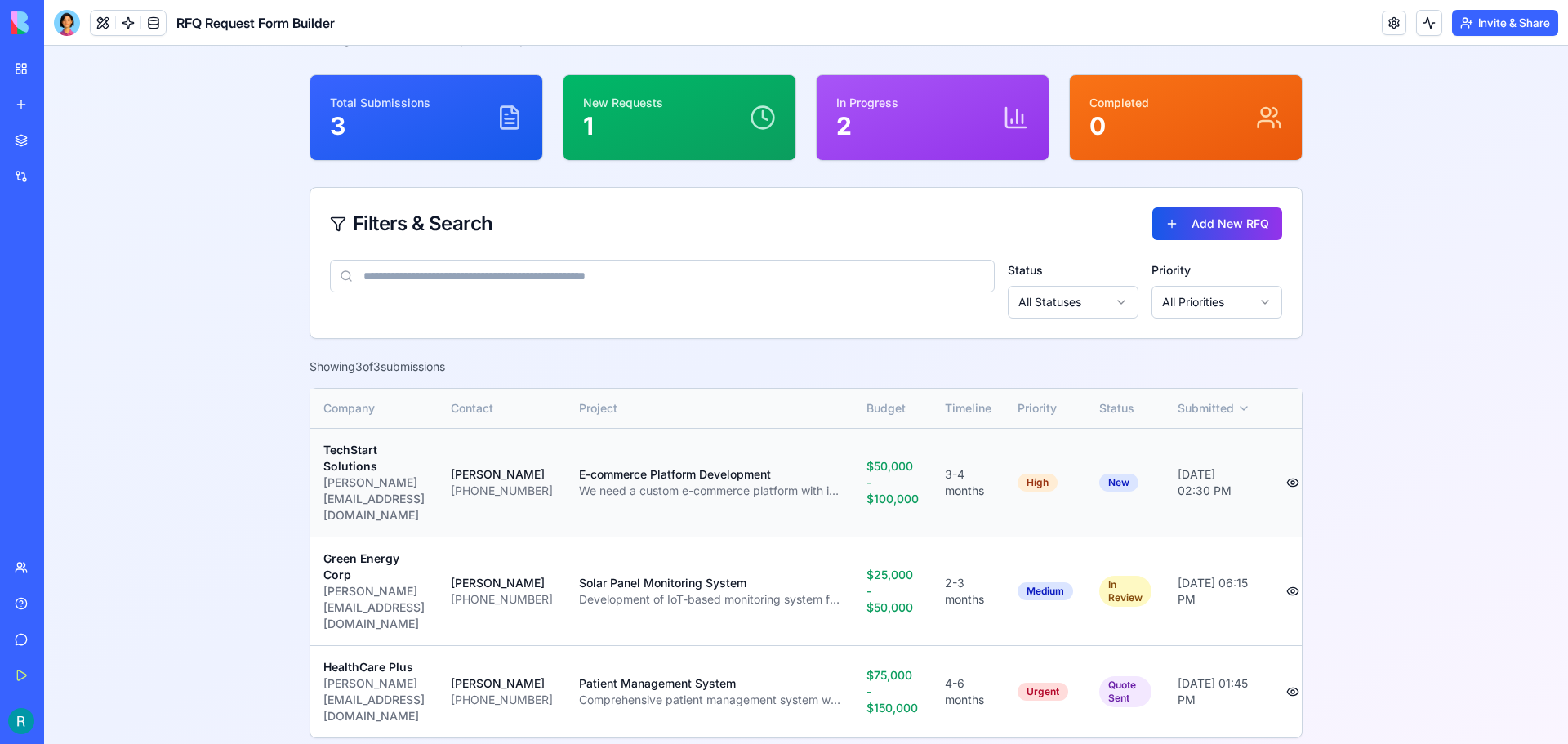
click at [658, 483] on div "We need a custom e-commerce platform with inventory management, payment process…" at bounding box center [709, 490] width 261 height 17
click at [932, 482] on td "3-4 months" at bounding box center [968, 482] width 73 height 108
click at [978, 487] on span "3-4 months" at bounding box center [964, 482] width 39 height 30
click at [1041, 479] on div "High" at bounding box center [1037, 483] width 40 height 18
drag, startPoint x: 1217, startPoint y: 480, endPoint x: 1262, endPoint y: 471, distance: 45.9
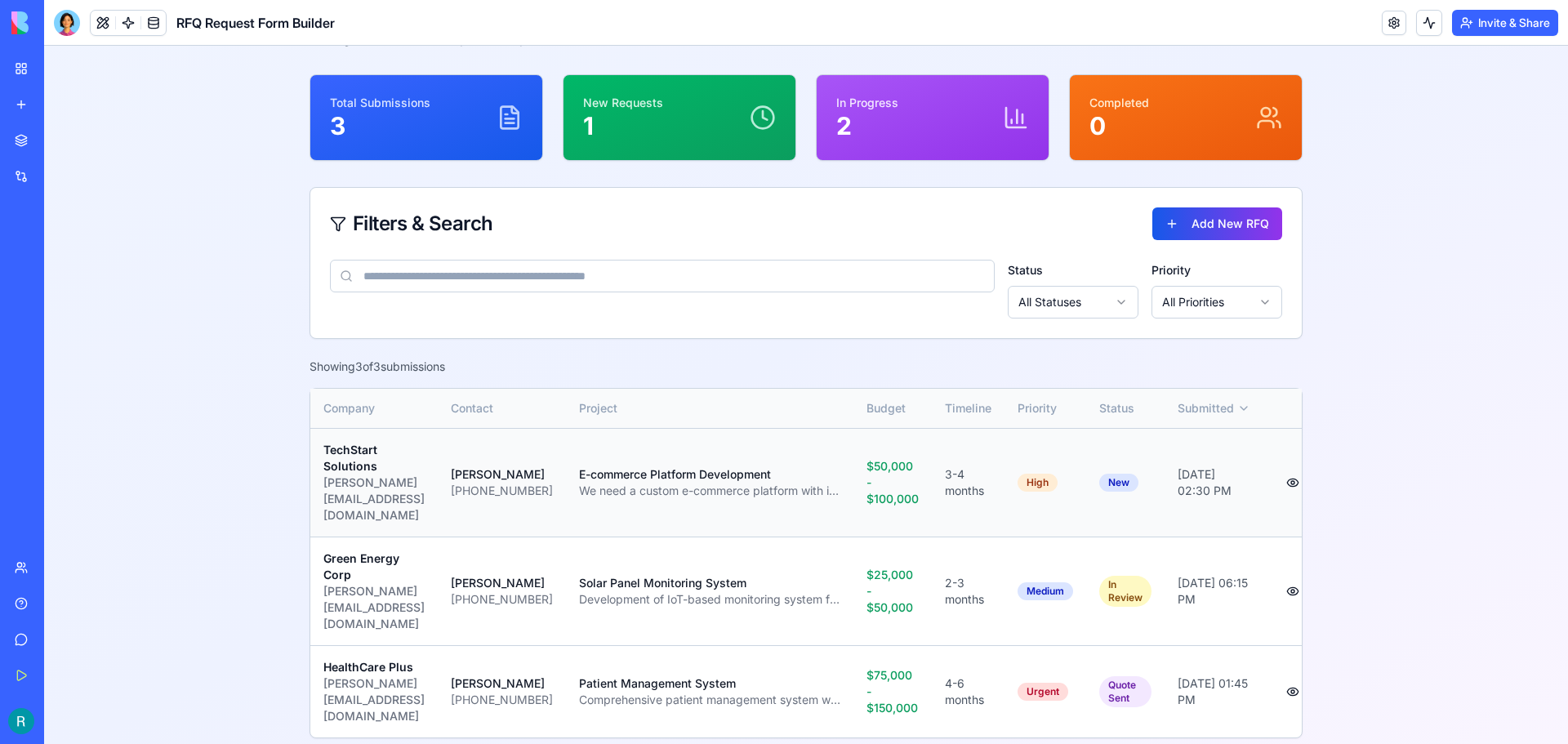
click at [1220, 479] on div "Dec 30, 2024, 02:30 PM" at bounding box center [1213, 483] width 73 height 33
click at [1278, 471] on button at bounding box center [1293, 483] width 33 height 29
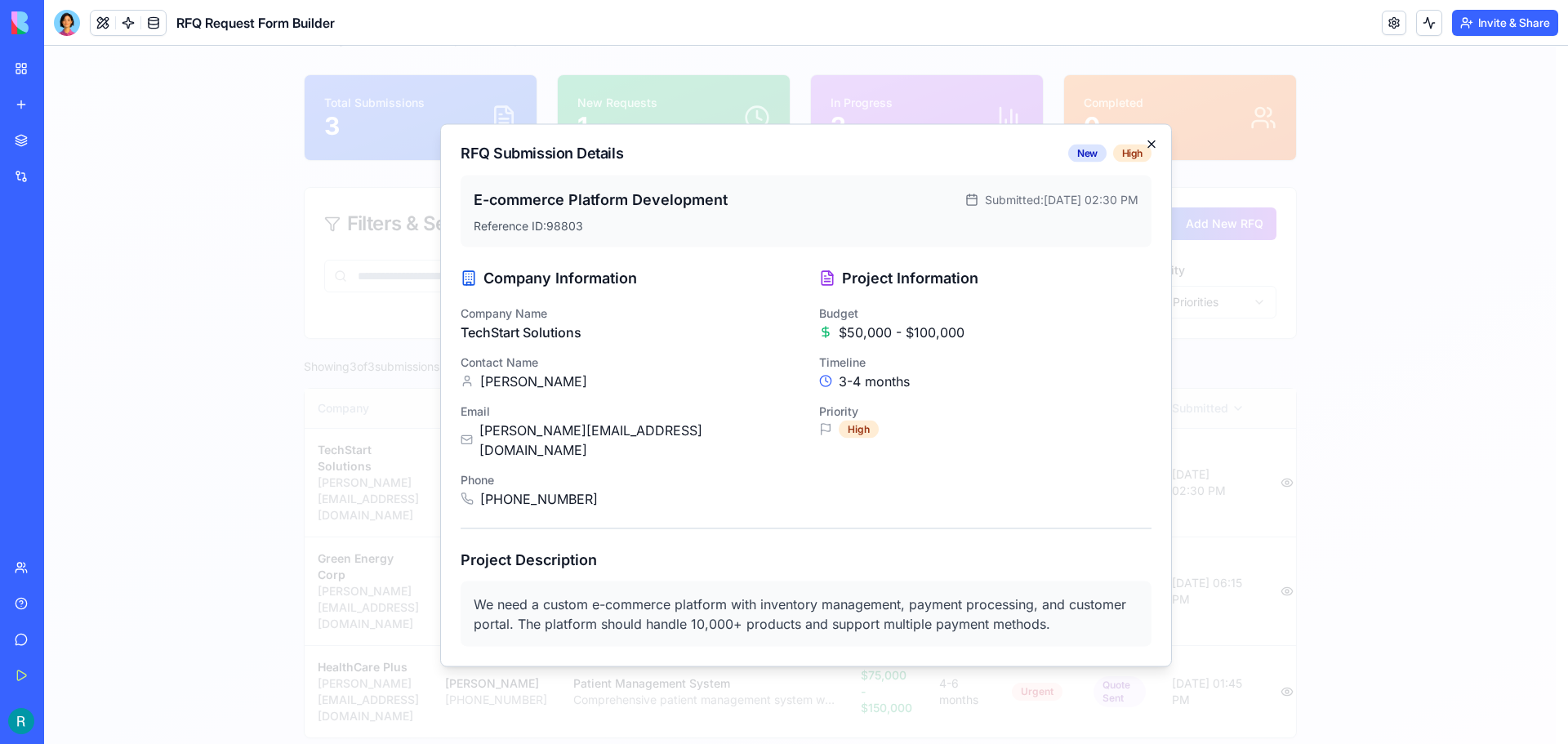
click at [1154, 150] on icon "button" at bounding box center [1151, 143] width 13 height 13
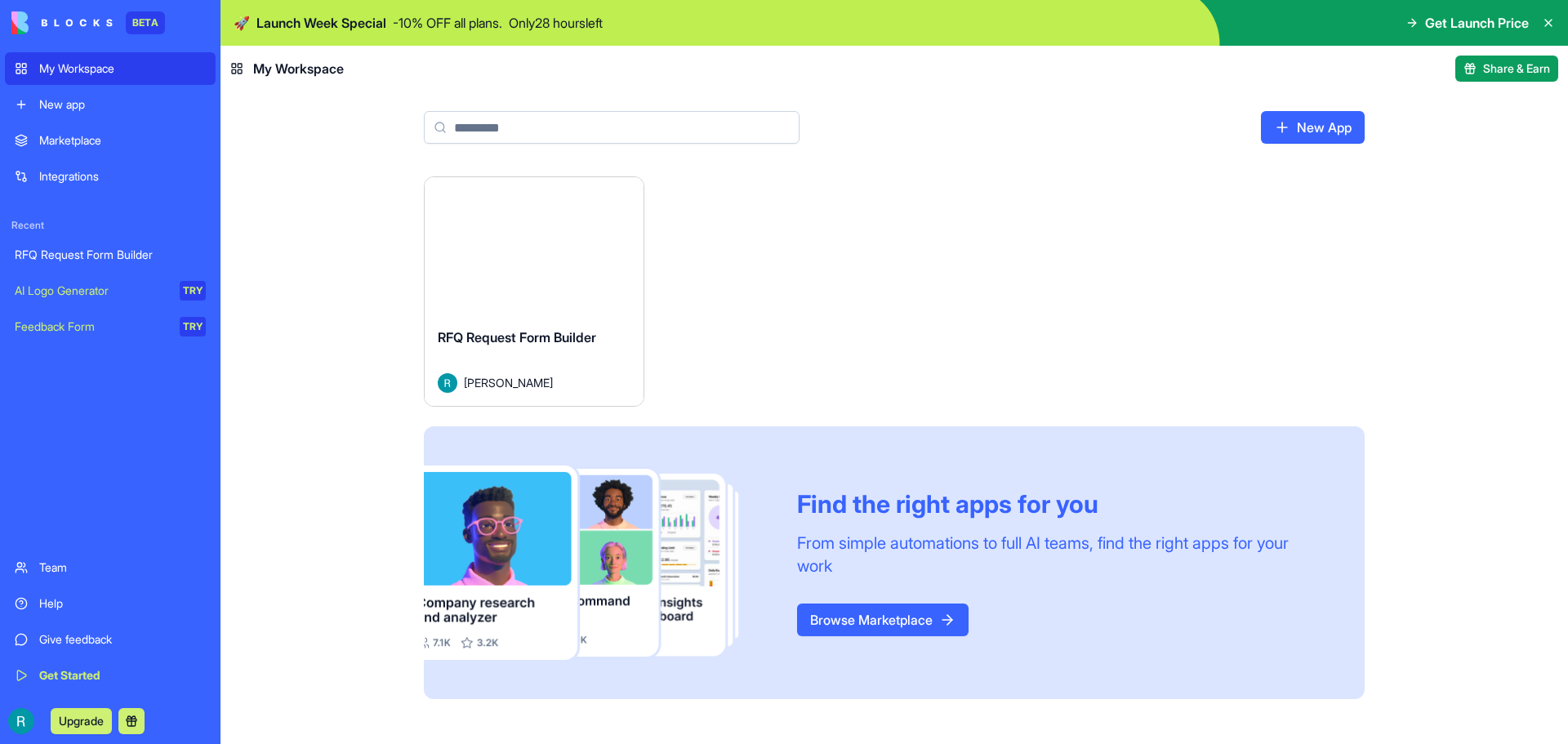
click at [894, 609] on link "Browse Marketplace" at bounding box center [883, 620] width 172 height 33
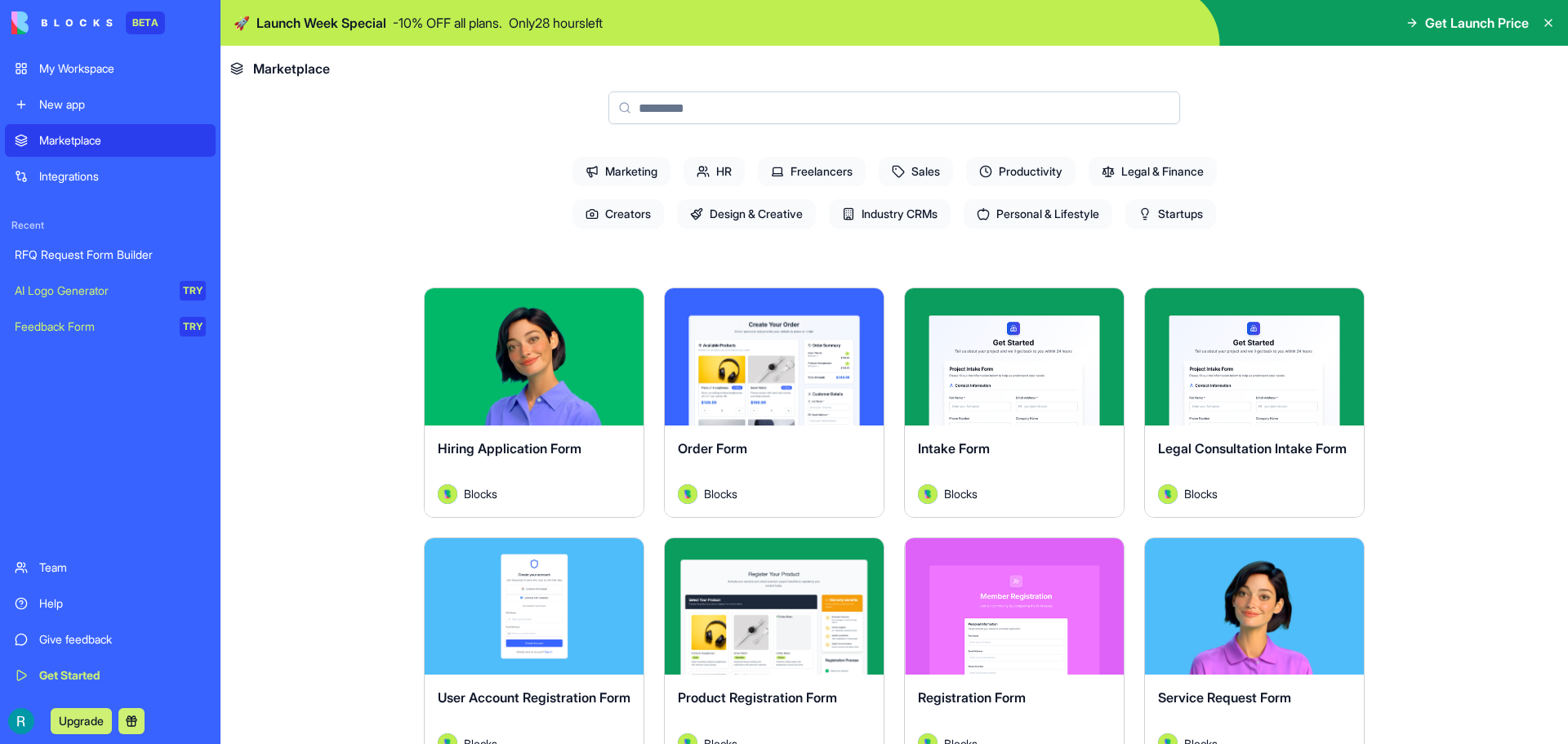
scroll to position [245, 0]
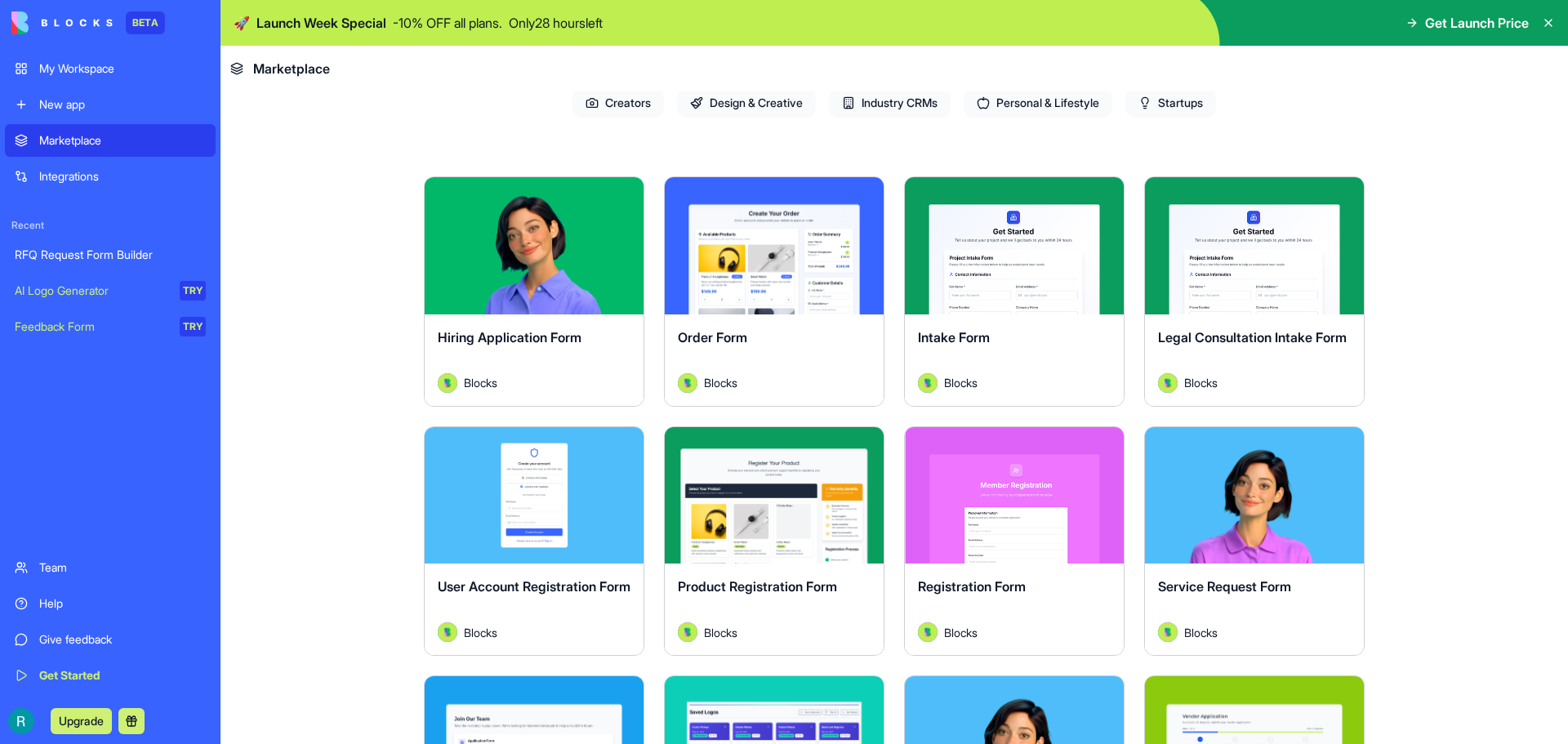
click at [1243, 322] on div "Legal Consultation Intake Form Blocks" at bounding box center [1254, 361] width 219 height 92
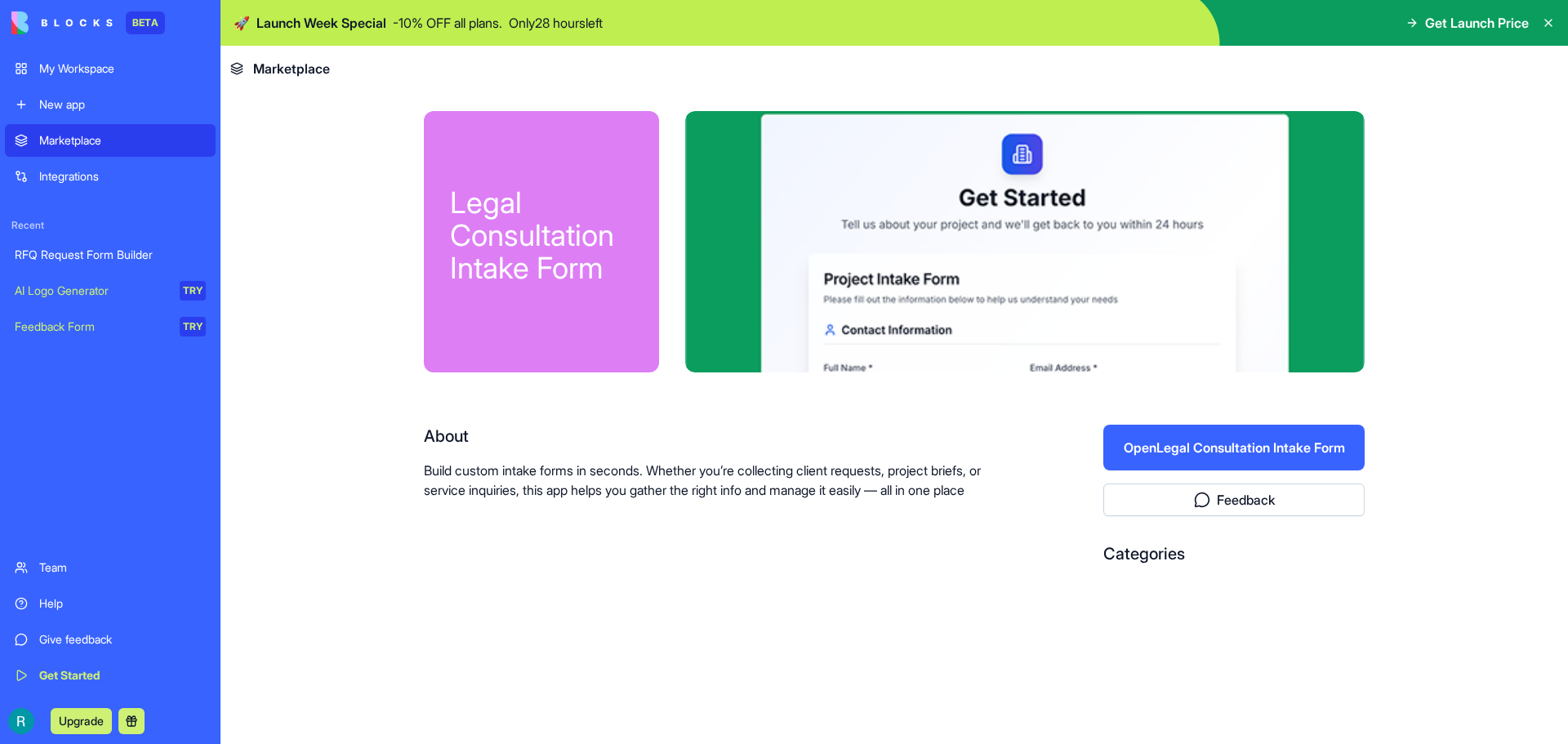
click at [1243, 444] on button "Open Legal Consultation Intake Form" at bounding box center [1234, 448] width 261 height 46
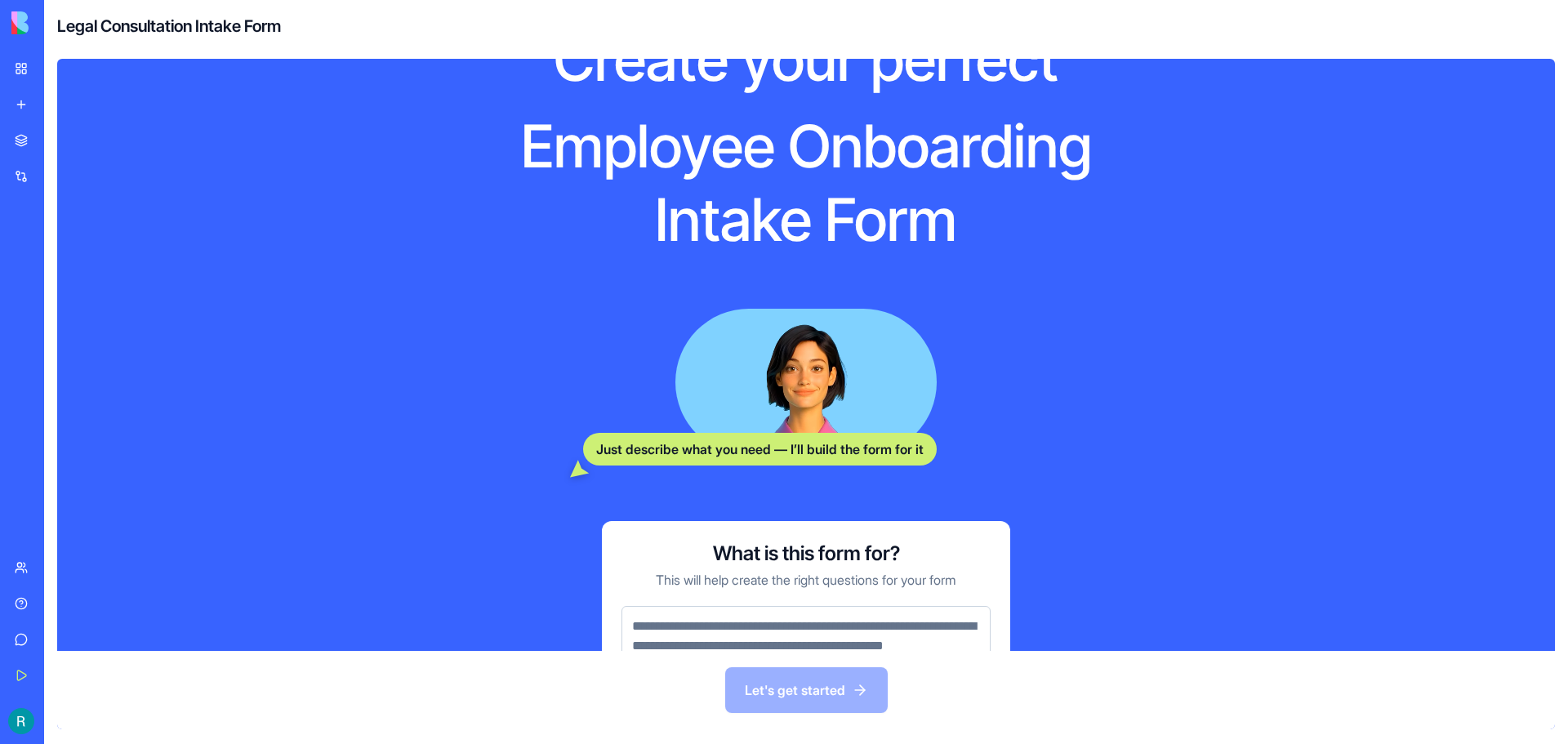
scroll to position [195, 0]
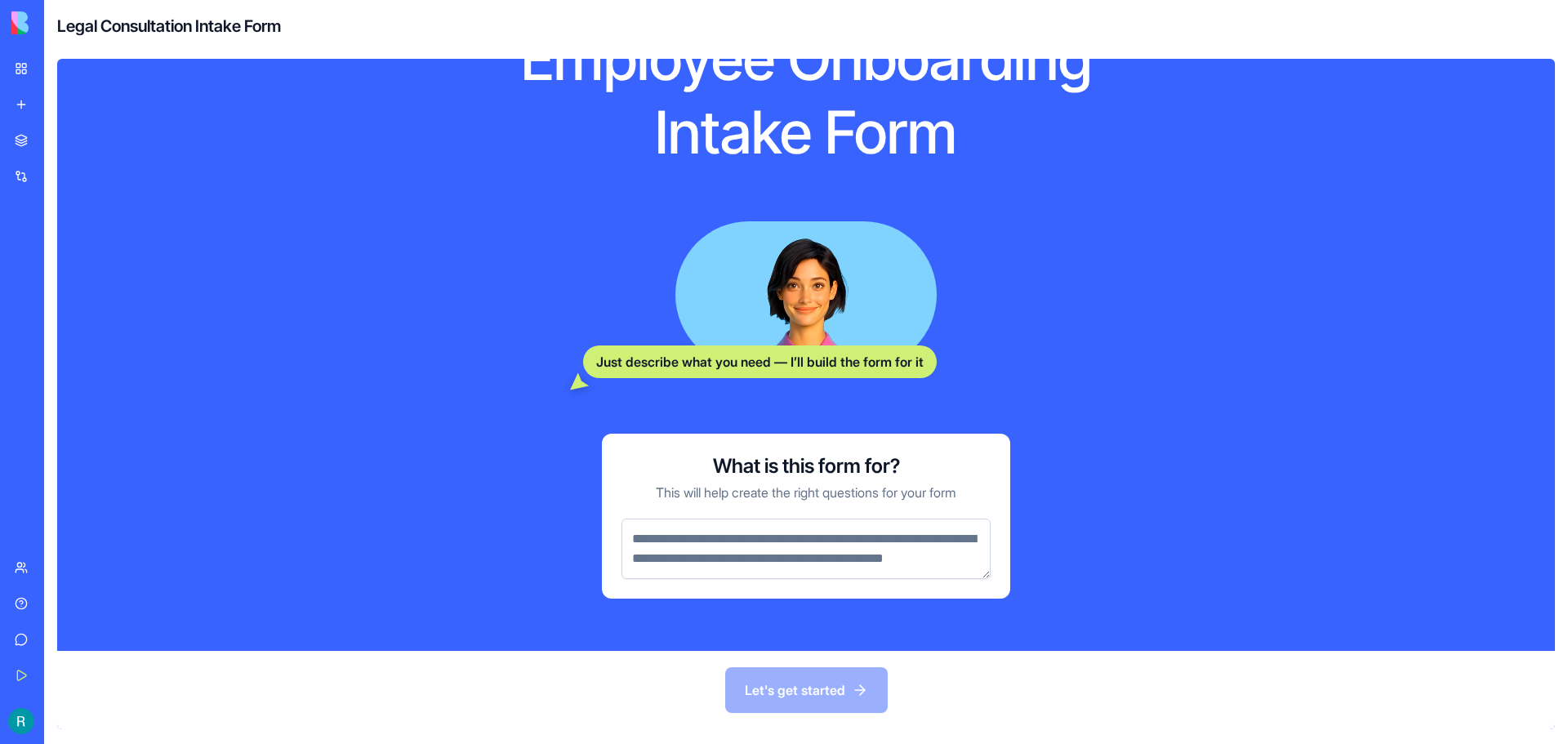
click at [842, 684] on div "Let's get started" at bounding box center [806, 690] width 1498 height 78
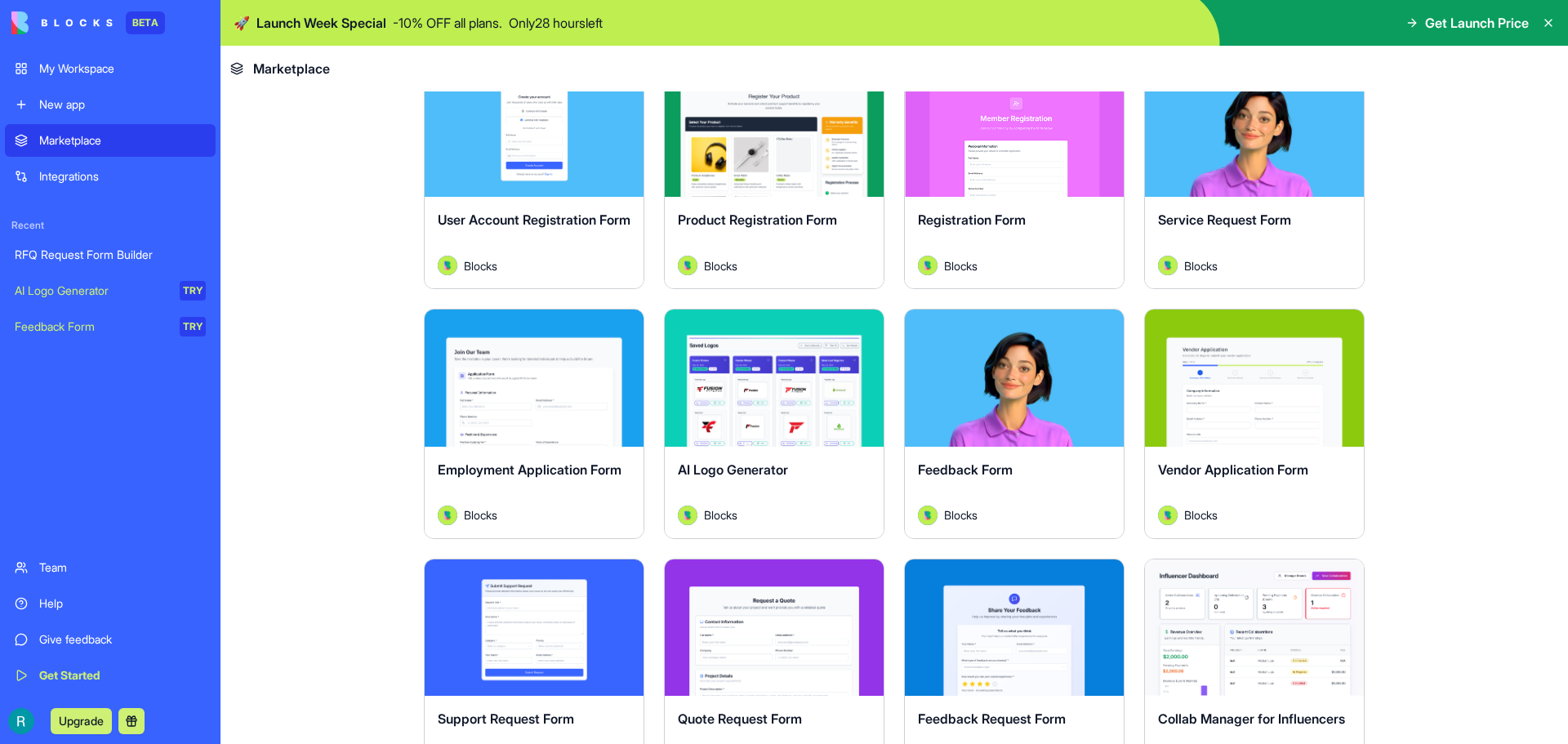
scroll to position [653, 0]
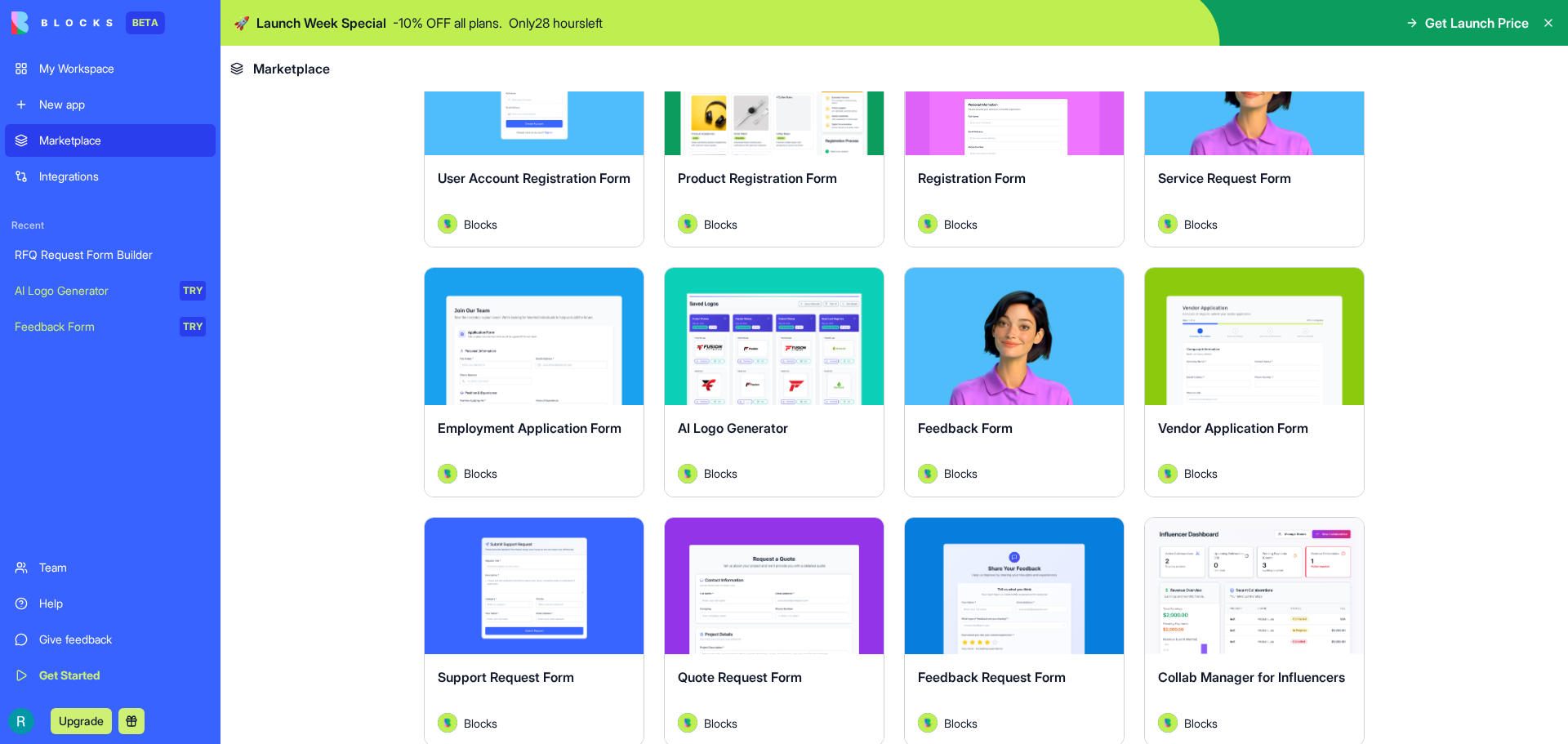
click at [359, 431] on main "Earn Free Credits Discover work tools for any task Marketing HR Freelancers Sal…" at bounding box center [894, 418] width 1348 height 653
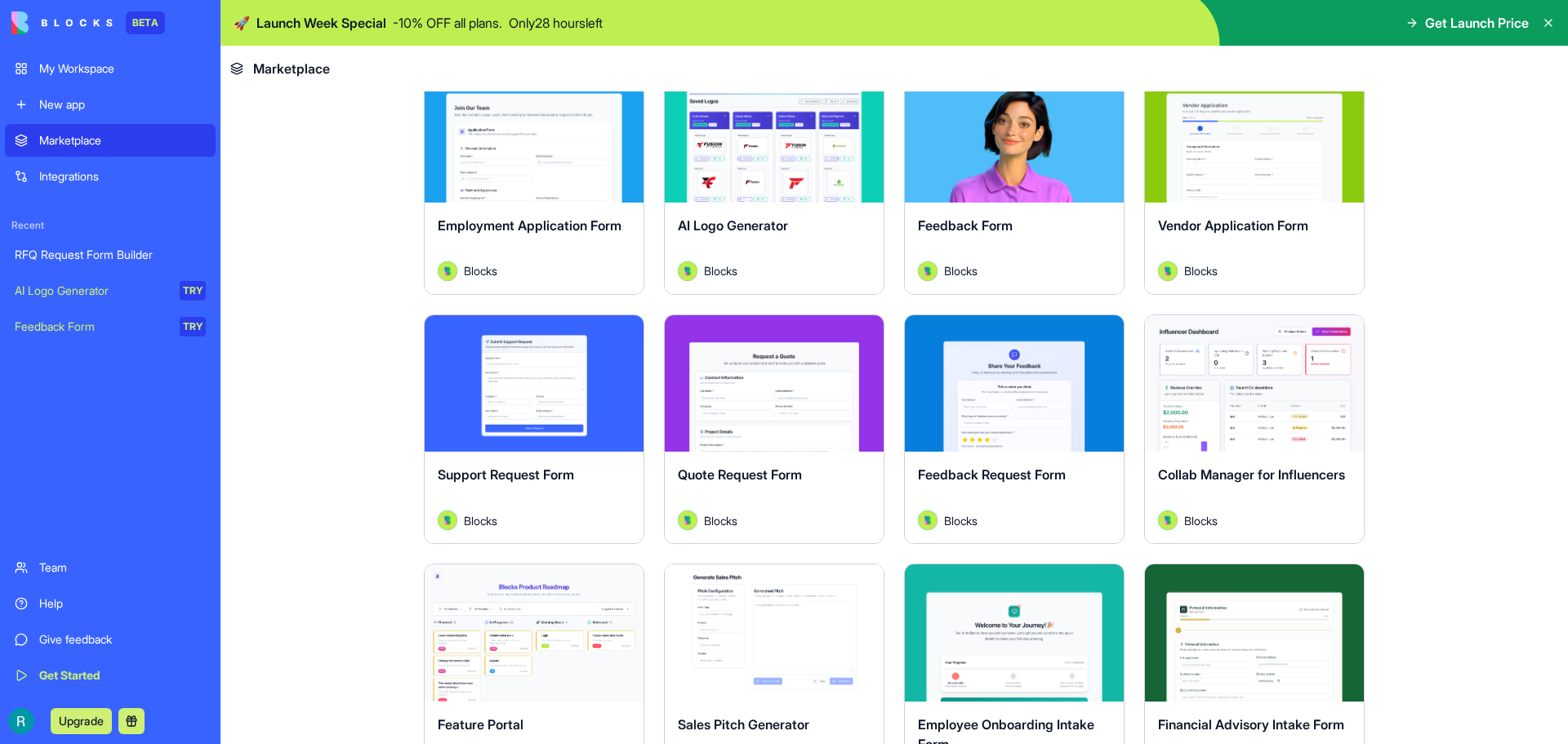
scroll to position [1226, 0]
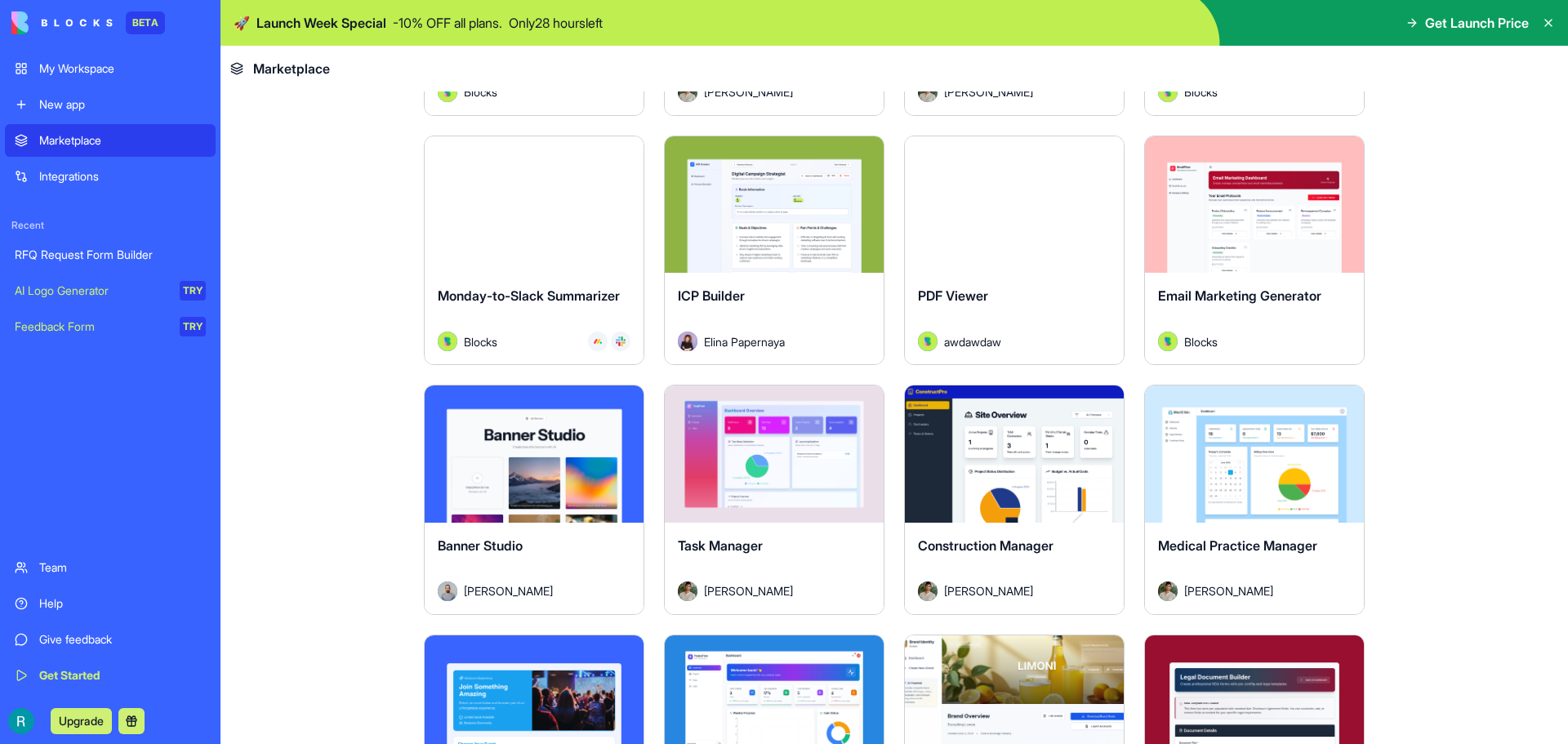
scroll to position [3350, 0]
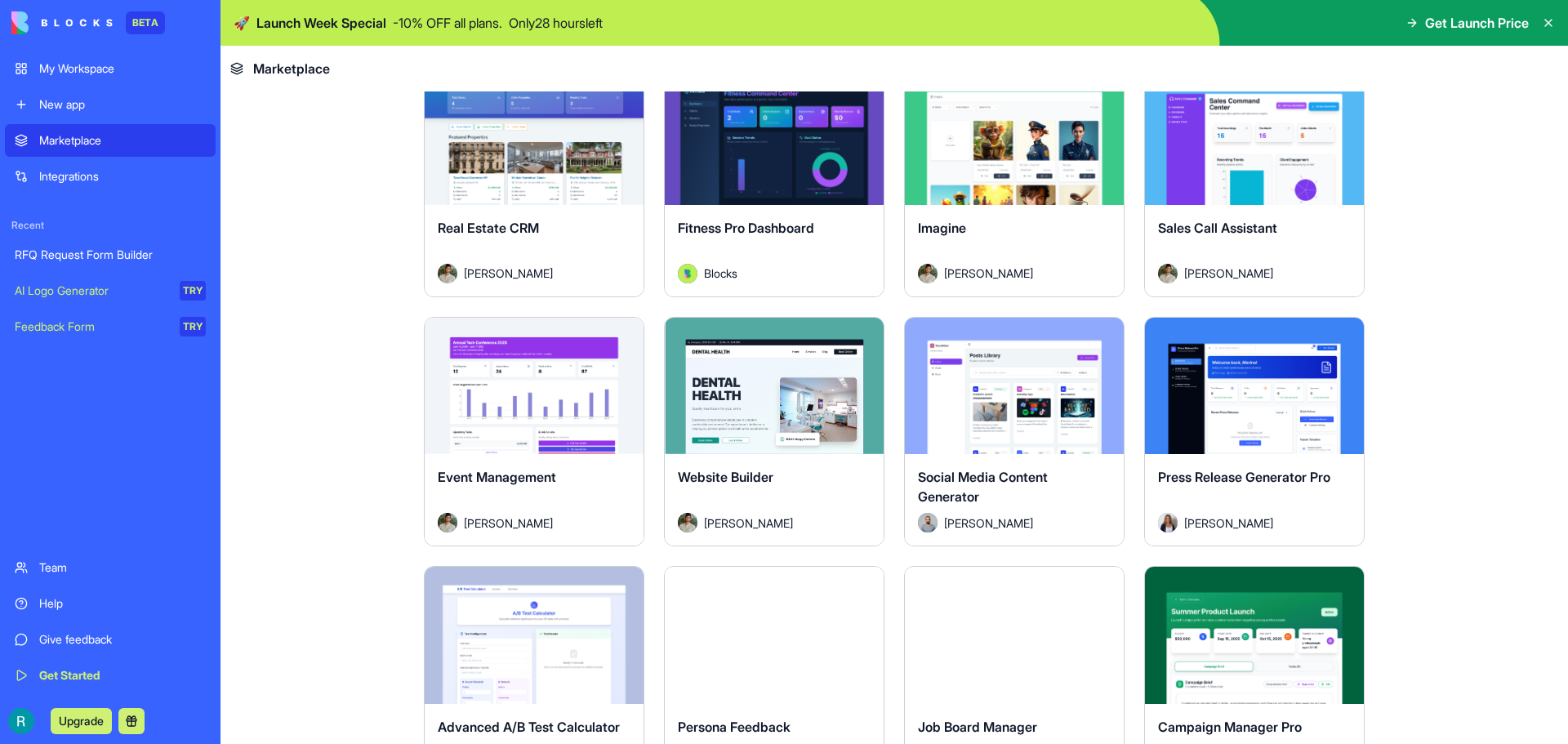
click at [81, 191] on link "Integrations" at bounding box center [110, 176] width 210 height 33
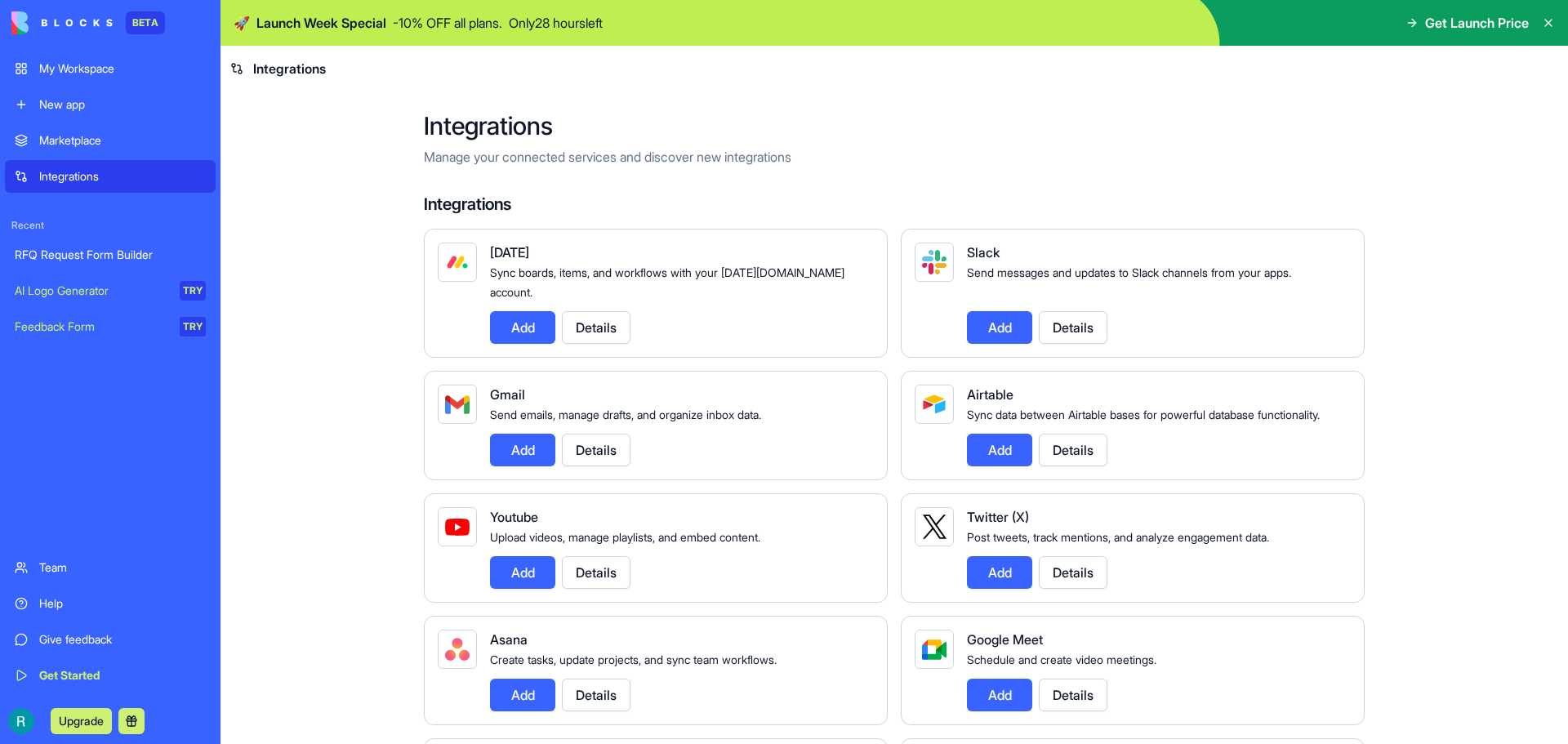
click at [102, 68] on div "My Workspace" at bounding box center [122, 68] width 167 height 17
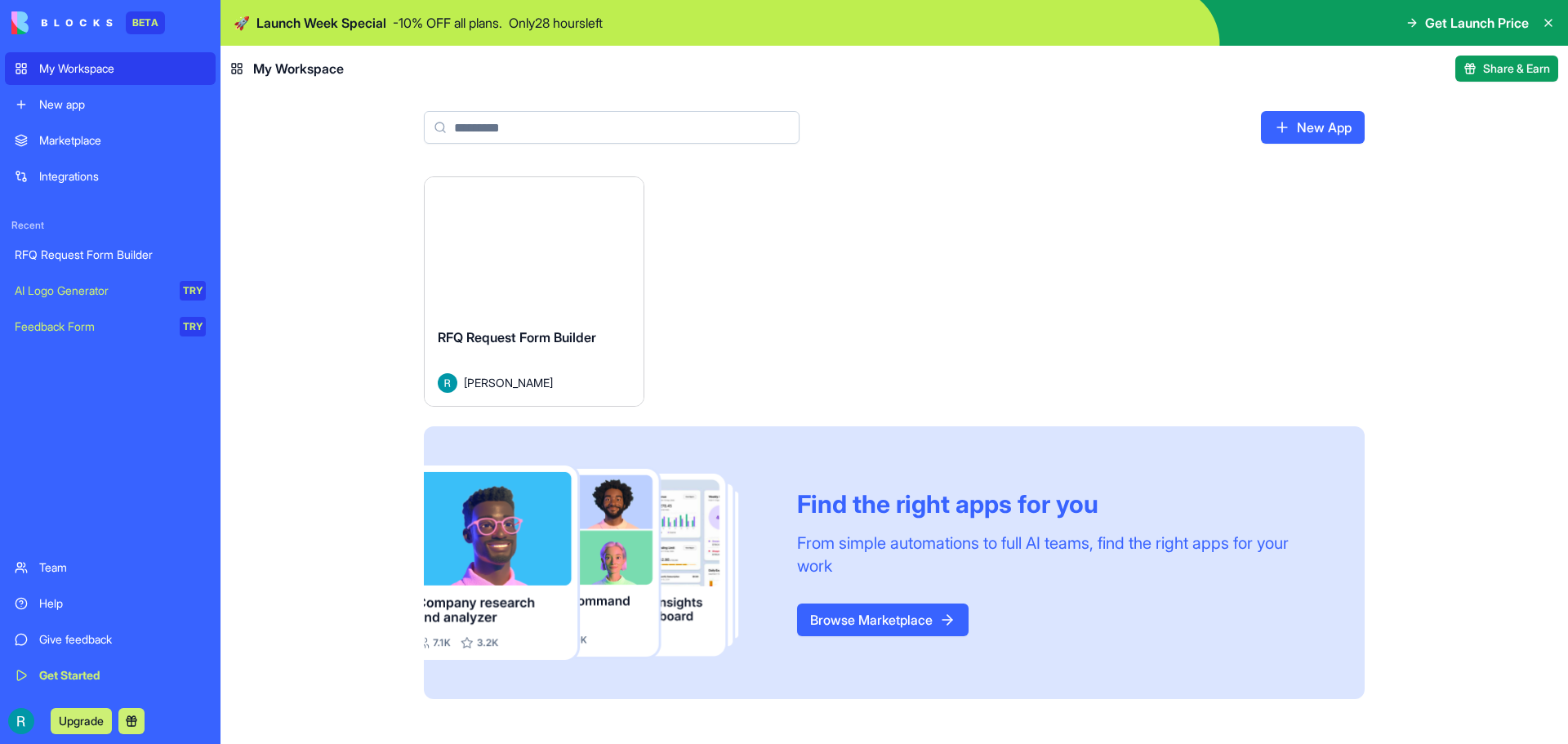
click at [18, 708] on div "Upgrade" at bounding box center [110, 721] width 210 height 46
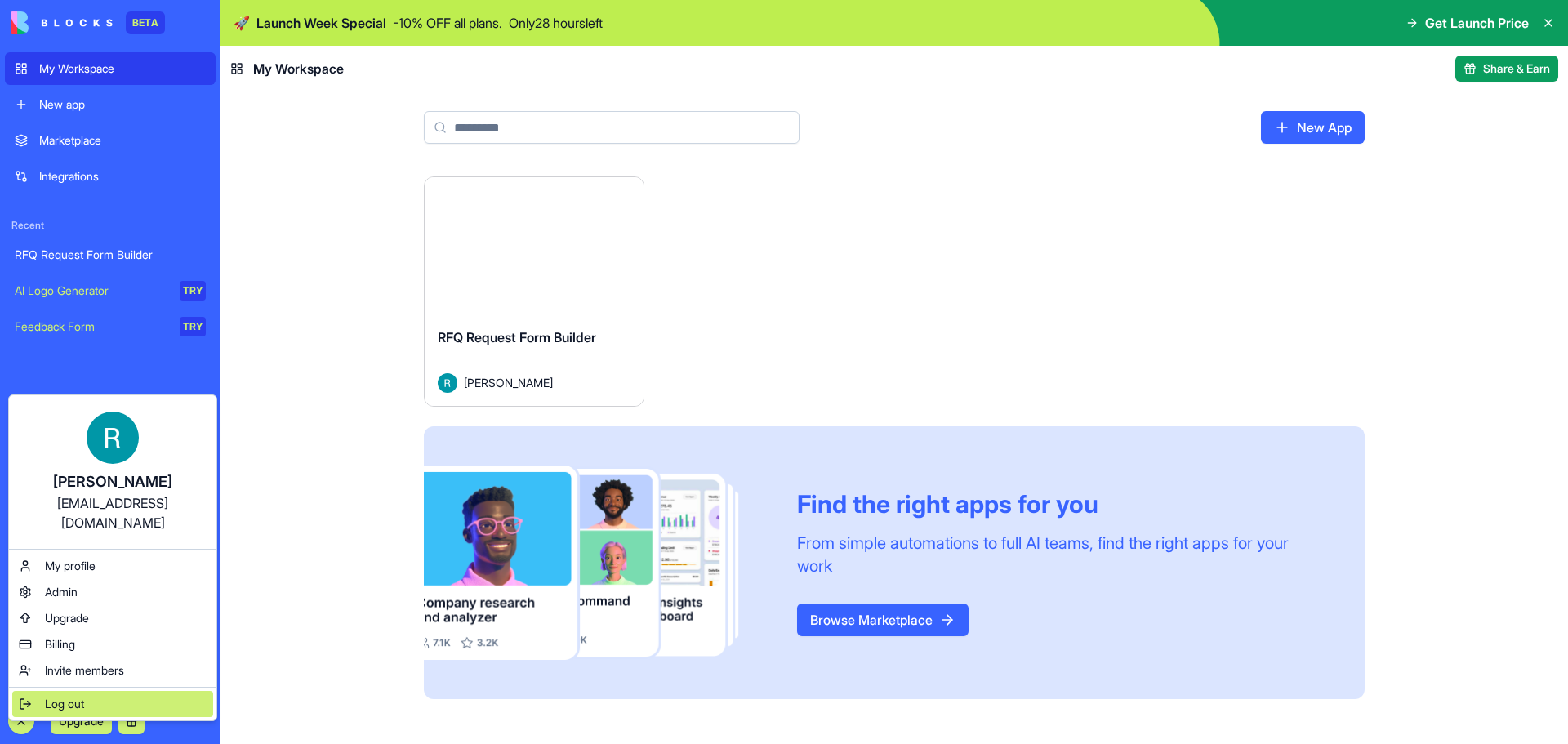
click at [67, 696] on span "Log out" at bounding box center [64, 704] width 39 height 17
